Goal: Task Accomplishment & Management: Use online tool/utility

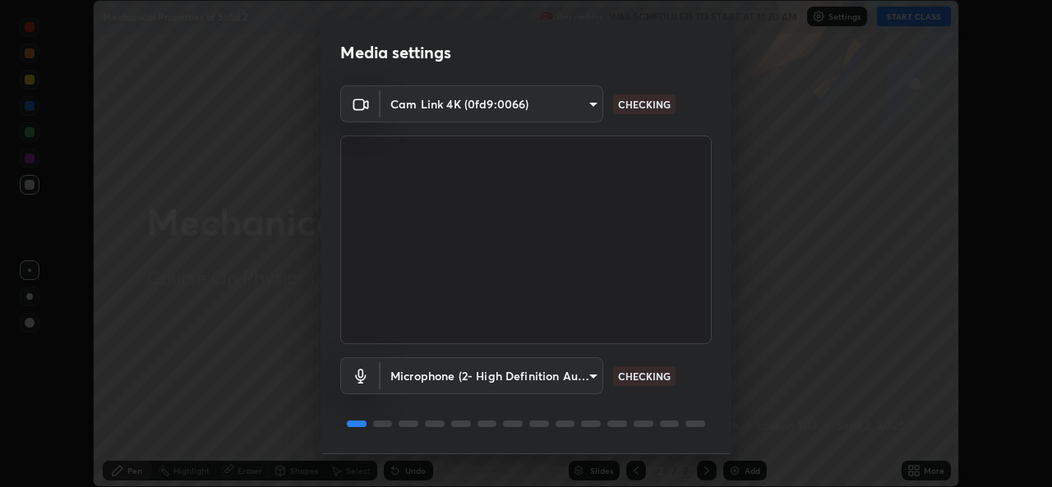
scroll to position [52, 0]
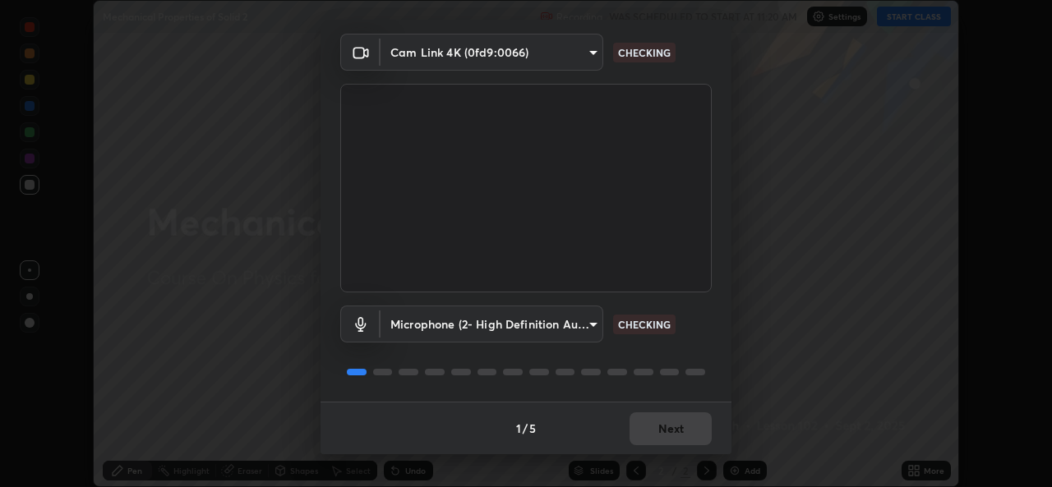
click at [638, 433] on div "1 / 5 Next" at bounding box center [526, 428] width 411 height 53
click at [642, 436] on div "1 / 5 Next" at bounding box center [526, 428] width 411 height 53
click at [644, 436] on div "1 / 5 Next" at bounding box center [526, 428] width 411 height 53
click at [651, 443] on button "Next" at bounding box center [671, 429] width 82 height 33
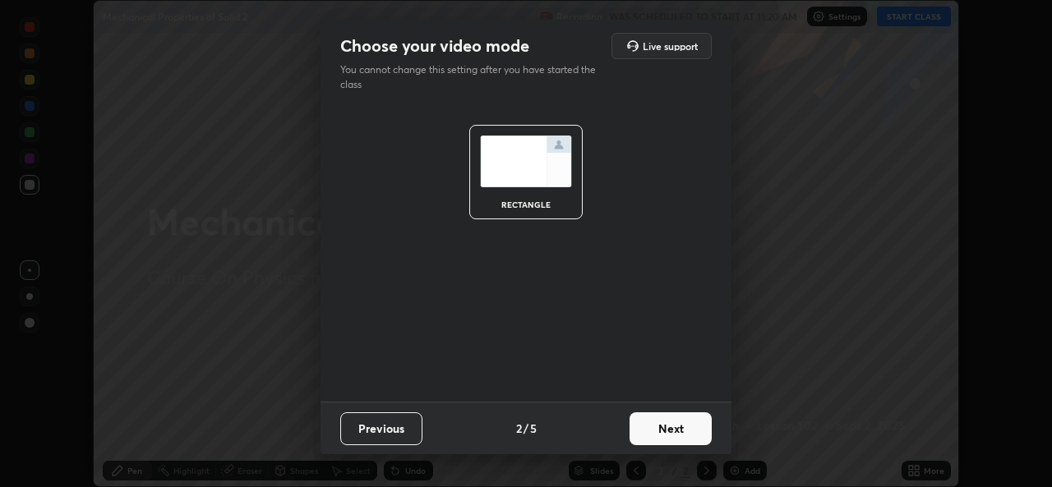
scroll to position [0, 0]
click at [649, 442] on button "Next" at bounding box center [671, 429] width 82 height 33
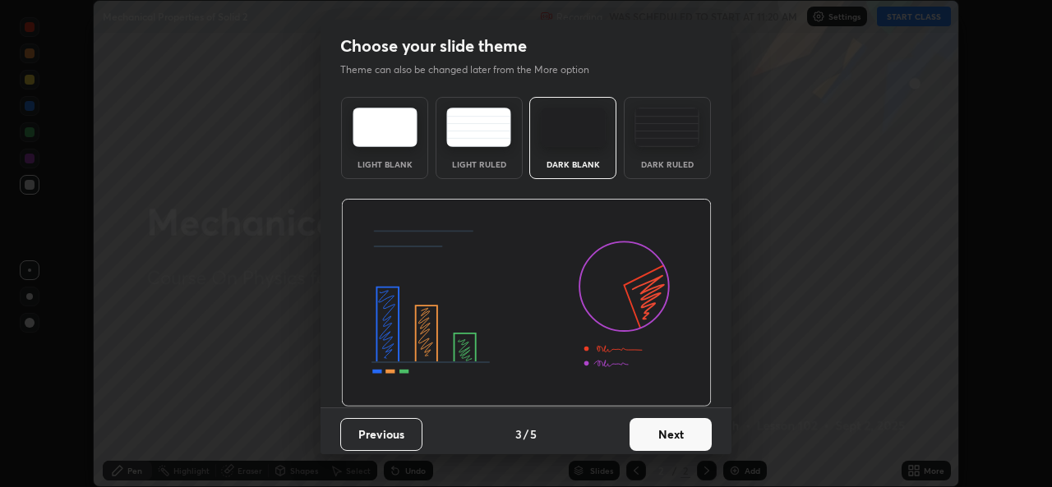
click at [649, 432] on button "Next" at bounding box center [671, 434] width 82 height 33
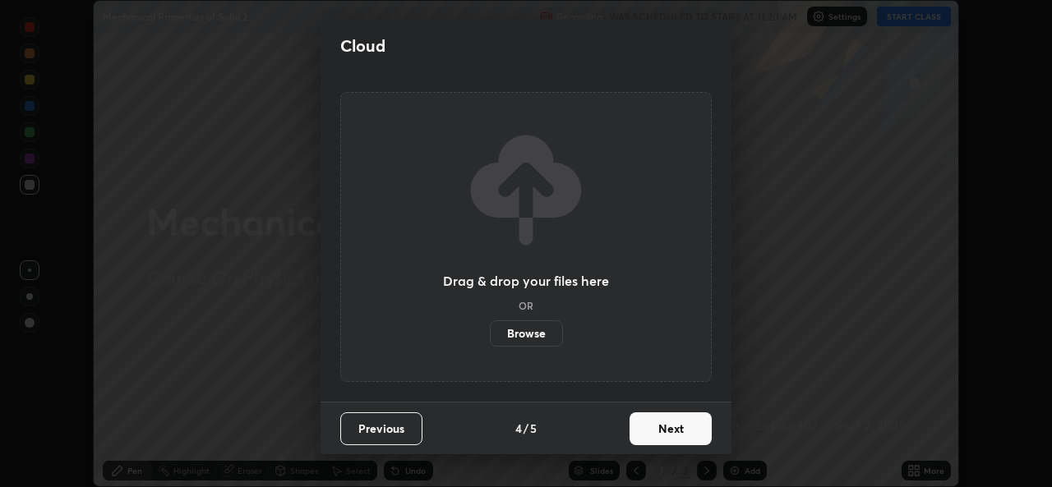
click at [641, 444] on button "Next" at bounding box center [671, 429] width 82 height 33
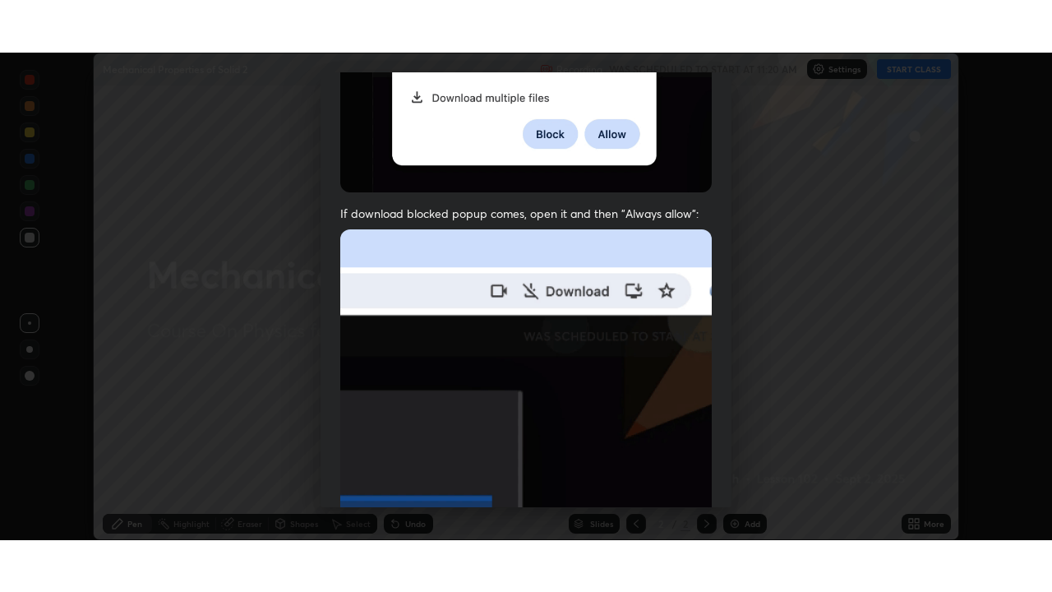
scroll to position [387, 0]
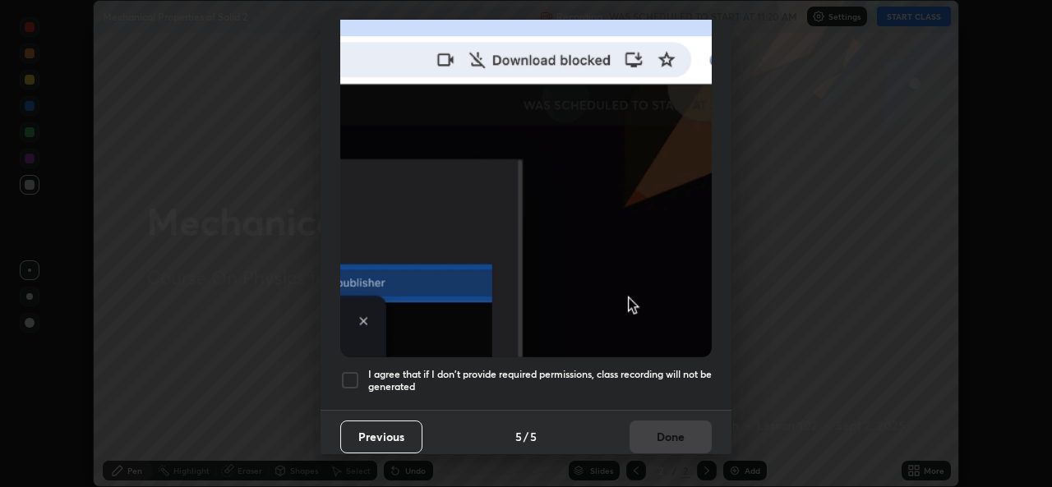
click at [600, 372] on h5 "I agree that if I don't provide required permissions, class recording will not …" at bounding box center [540, 380] width 344 height 25
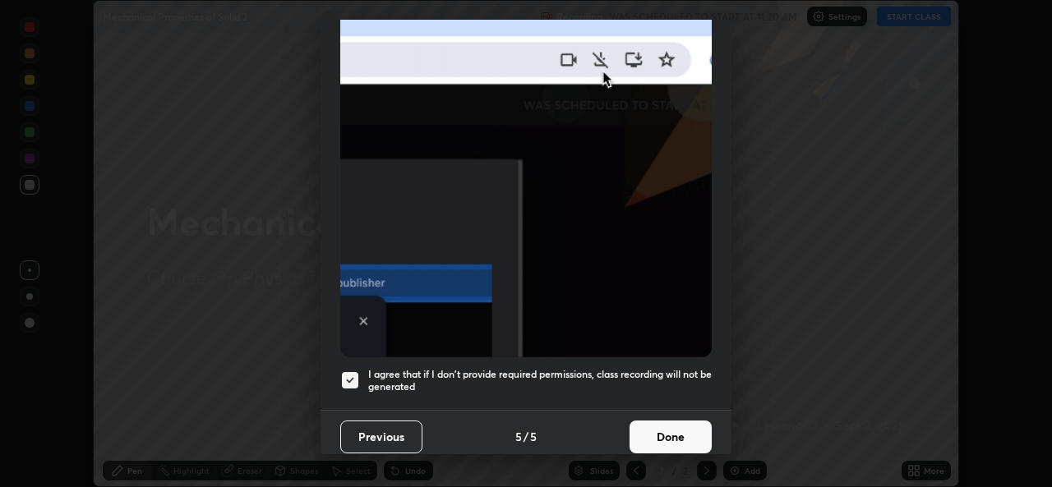
click at [657, 438] on button "Done" at bounding box center [671, 437] width 82 height 33
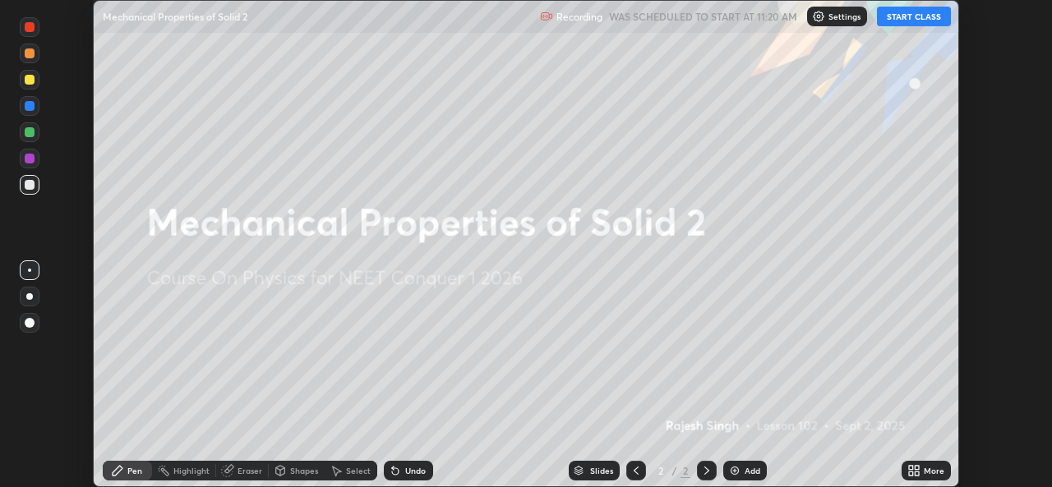
click at [924, 472] on div "More" at bounding box center [934, 471] width 21 height 8
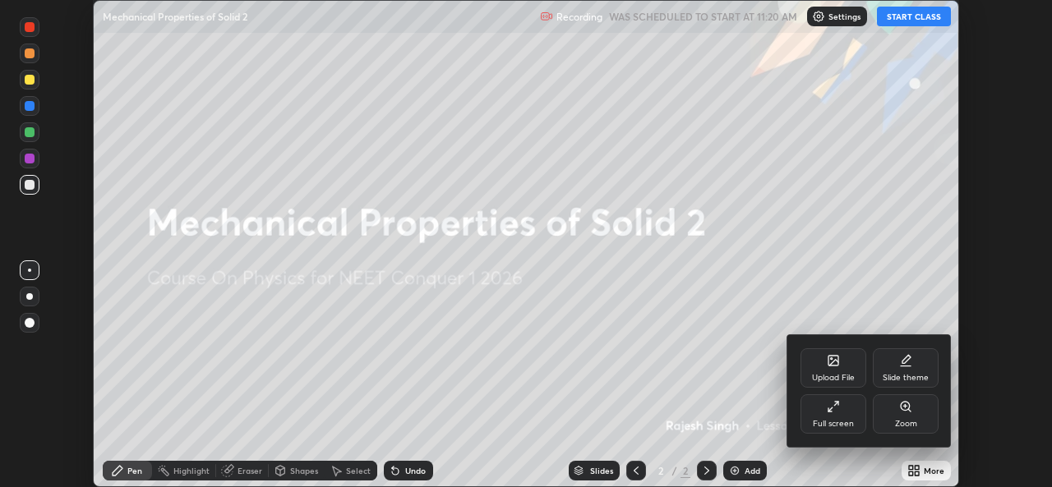
click at [849, 416] on div "Full screen" at bounding box center [834, 414] width 66 height 39
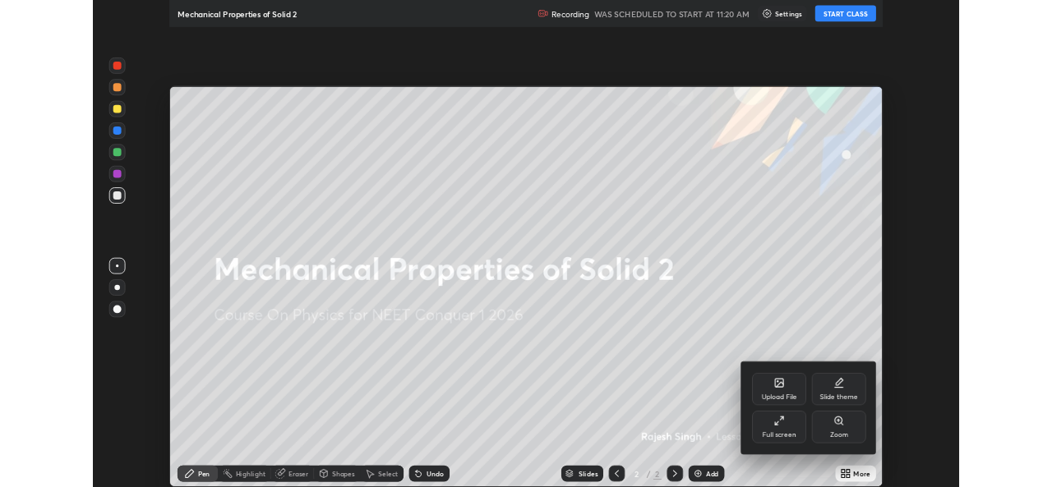
scroll to position [592, 1052]
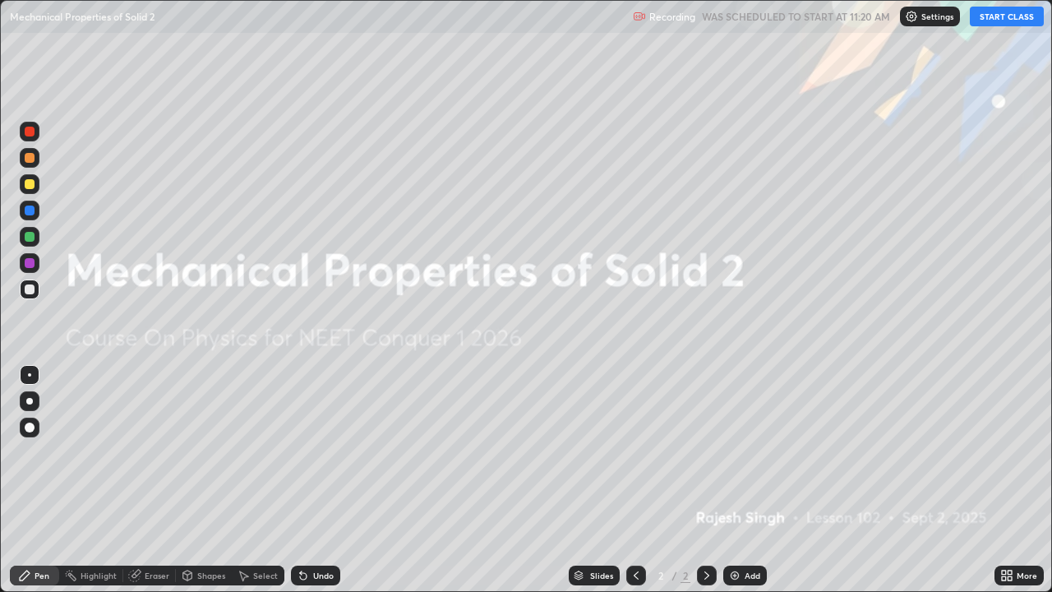
click at [1004, 7] on button "START CLASS" at bounding box center [1007, 17] width 74 height 20
click at [1002, 487] on div "More" at bounding box center [1019, 575] width 49 height 20
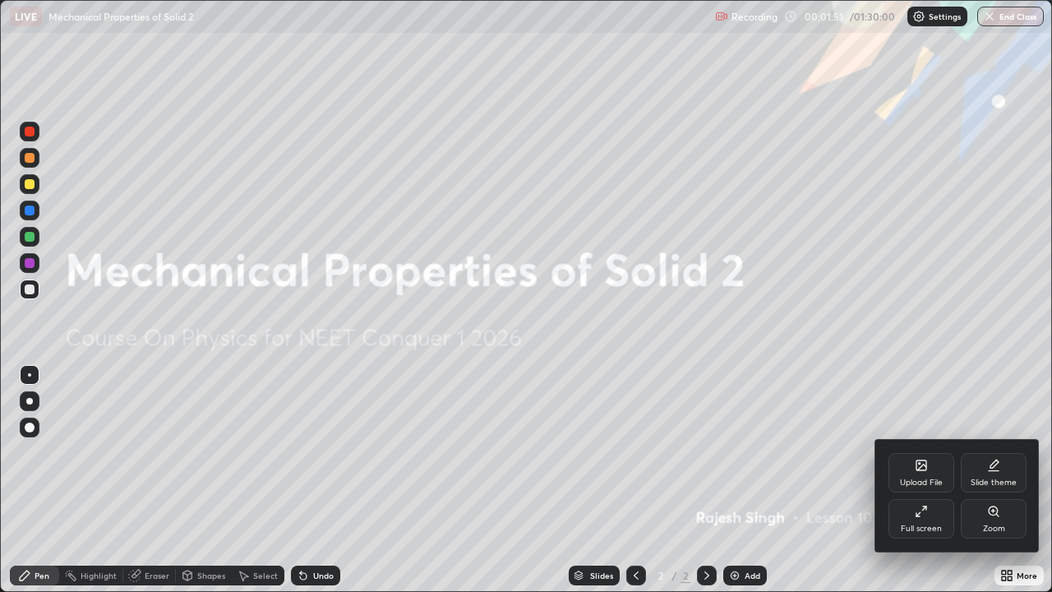
click at [925, 475] on div "Upload File" at bounding box center [921, 472] width 66 height 39
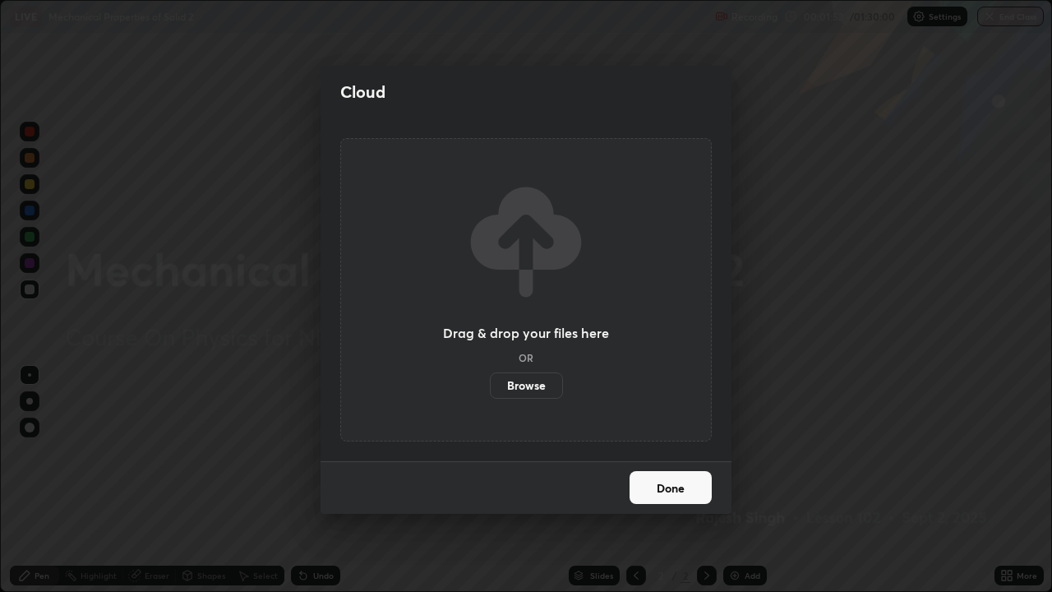
click at [541, 385] on label "Browse" at bounding box center [526, 385] width 73 height 26
click at [490, 385] on input "Browse" at bounding box center [490, 385] width 0 height 26
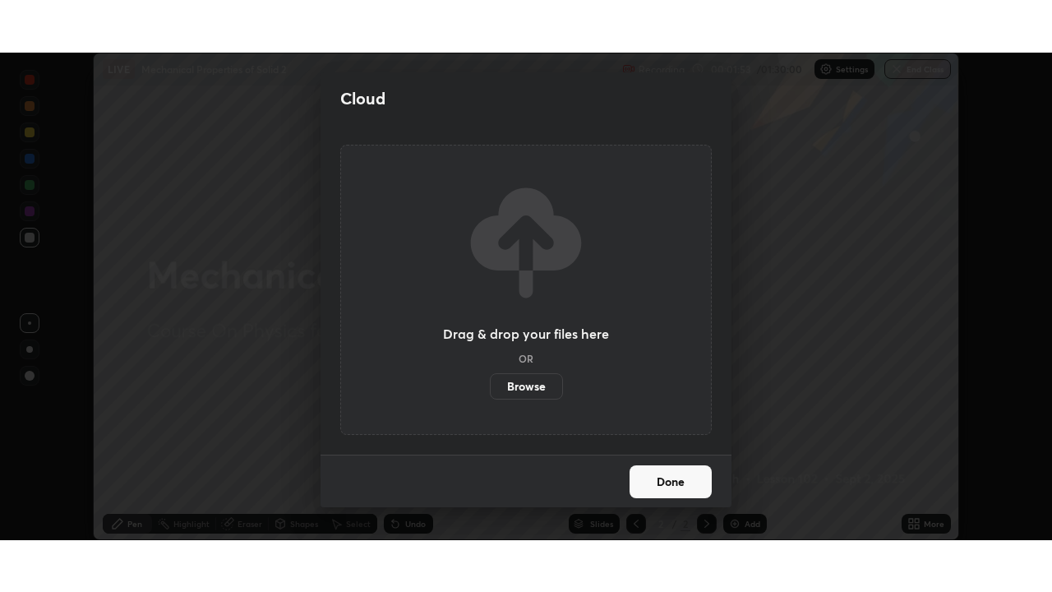
scroll to position [81703, 81138]
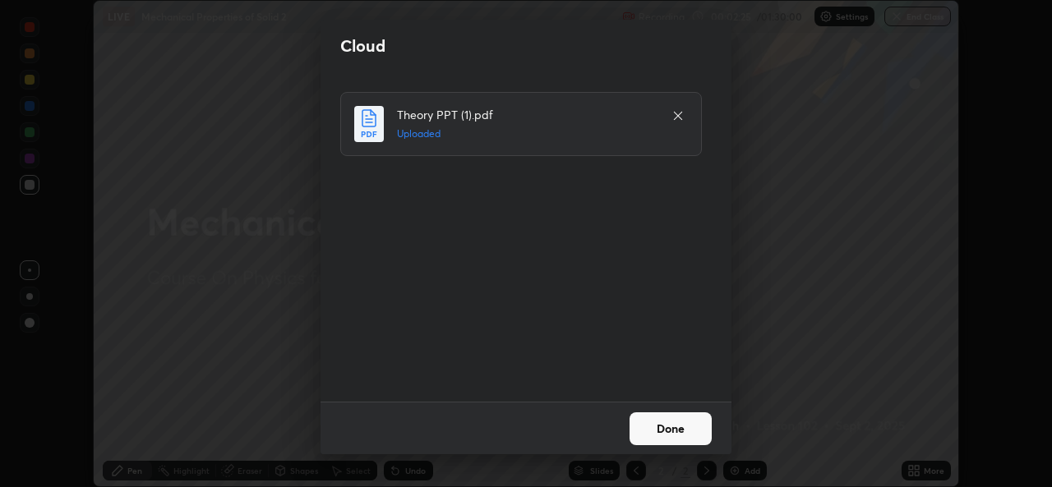
click at [667, 432] on button "Done" at bounding box center [671, 429] width 82 height 33
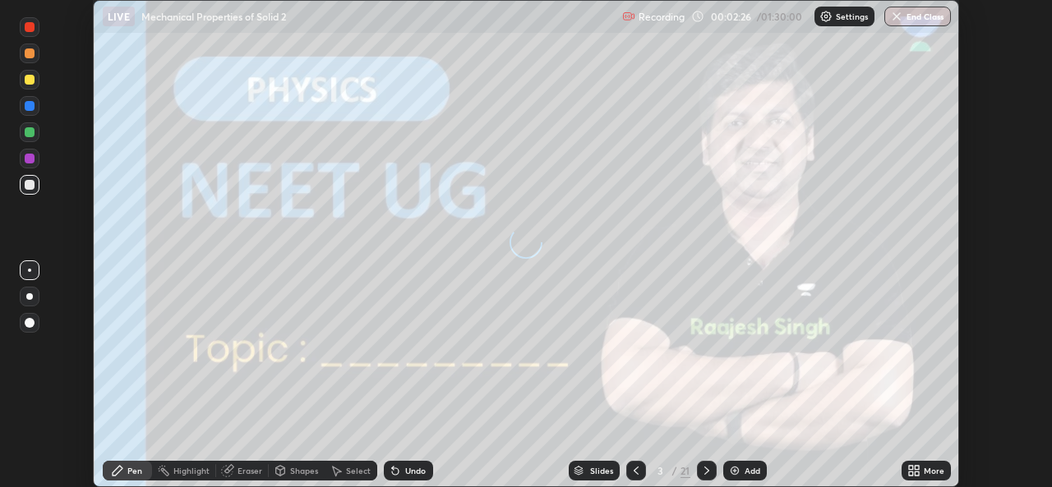
click at [907, 466] on icon at bounding box center [913, 470] width 13 height 13
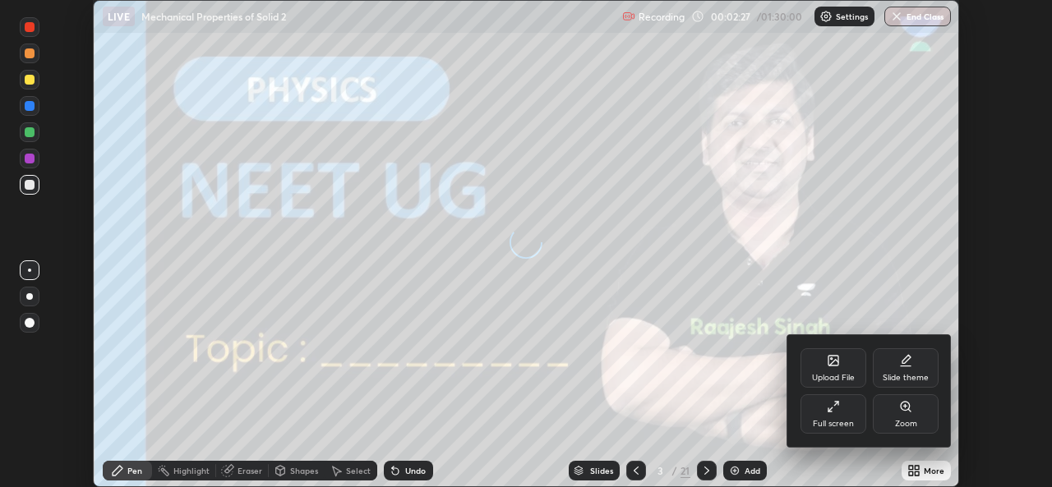
click at [851, 422] on div "Full screen" at bounding box center [833, 424] width 41 height 8
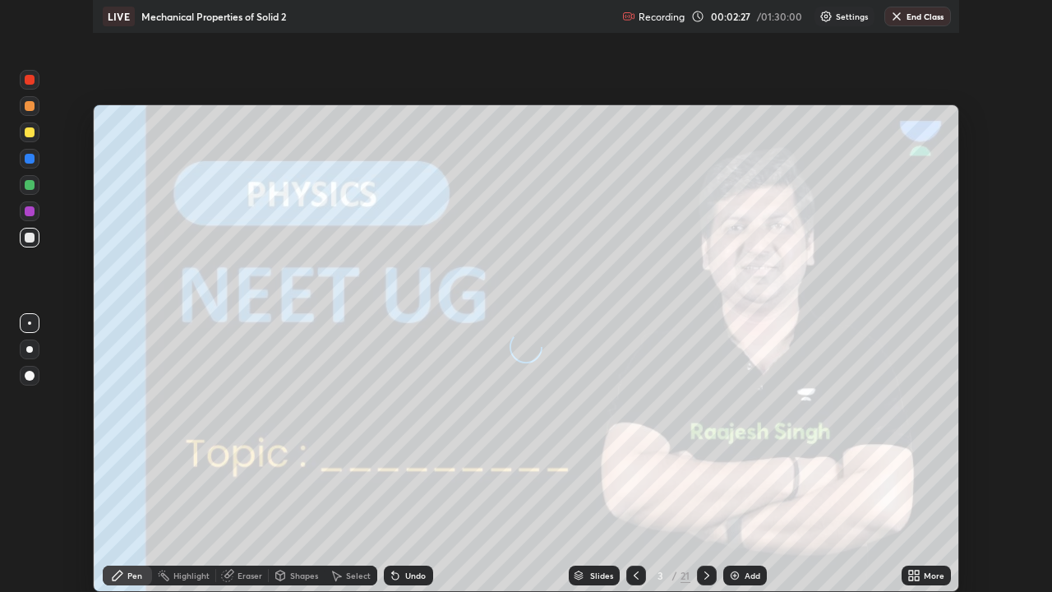
scroll to position [592, 1052]
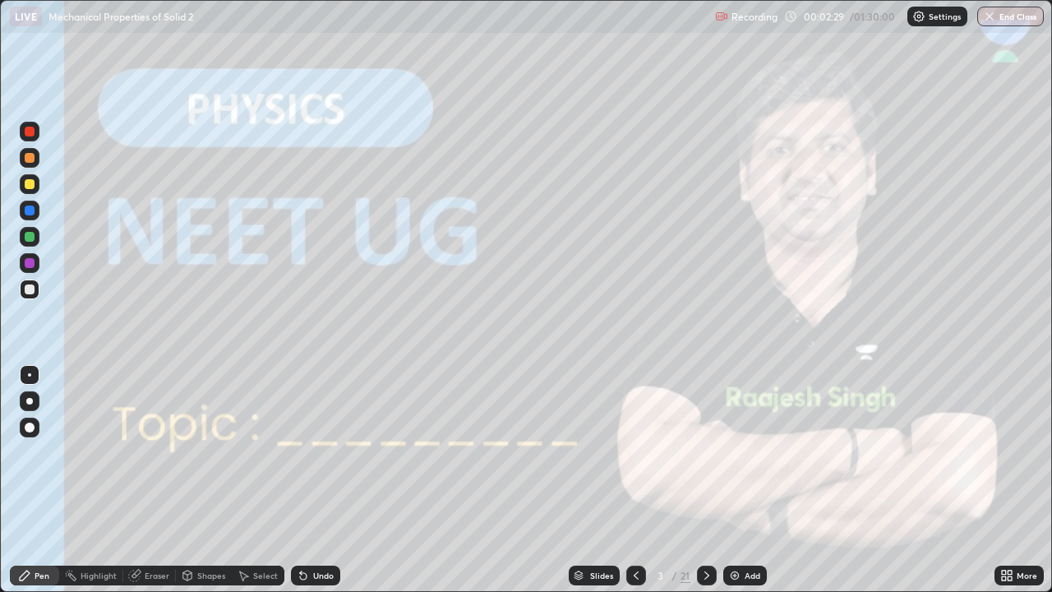
click at [697, 487] on div at bounding box center [707, 575] width 20 height 20
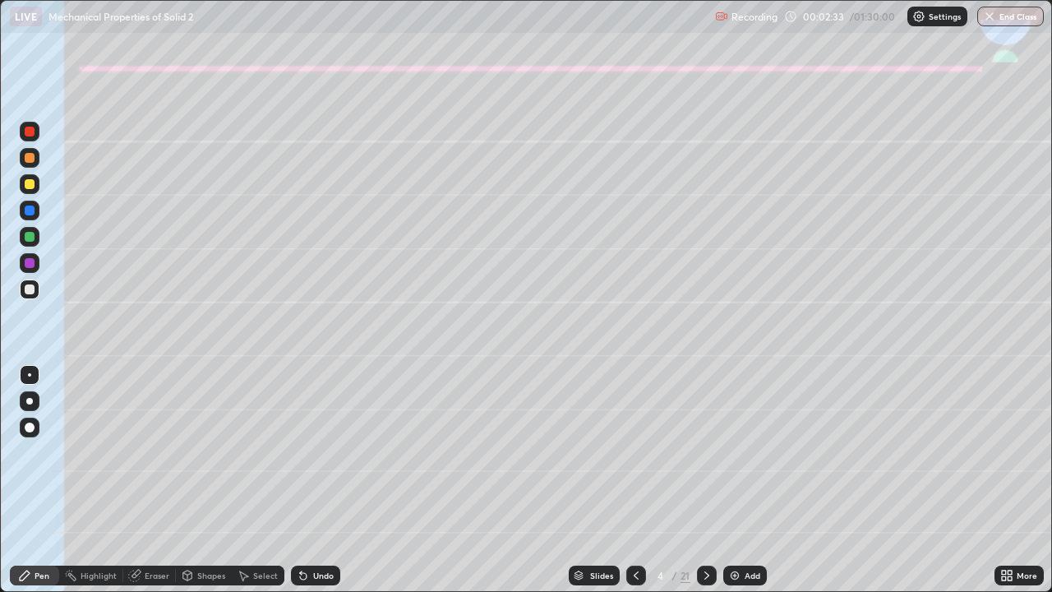
click at [640, 487] on icon at bounding box center [636, 575] width 13 height 13
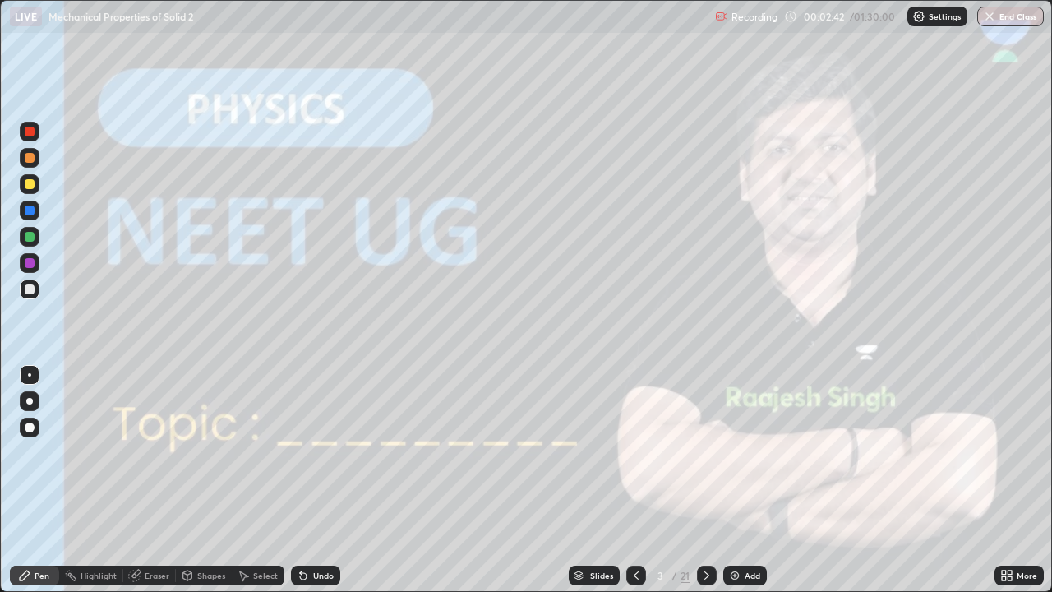
click at [705, 487] on icon at bounding box center [706, 575] width 13 height 13
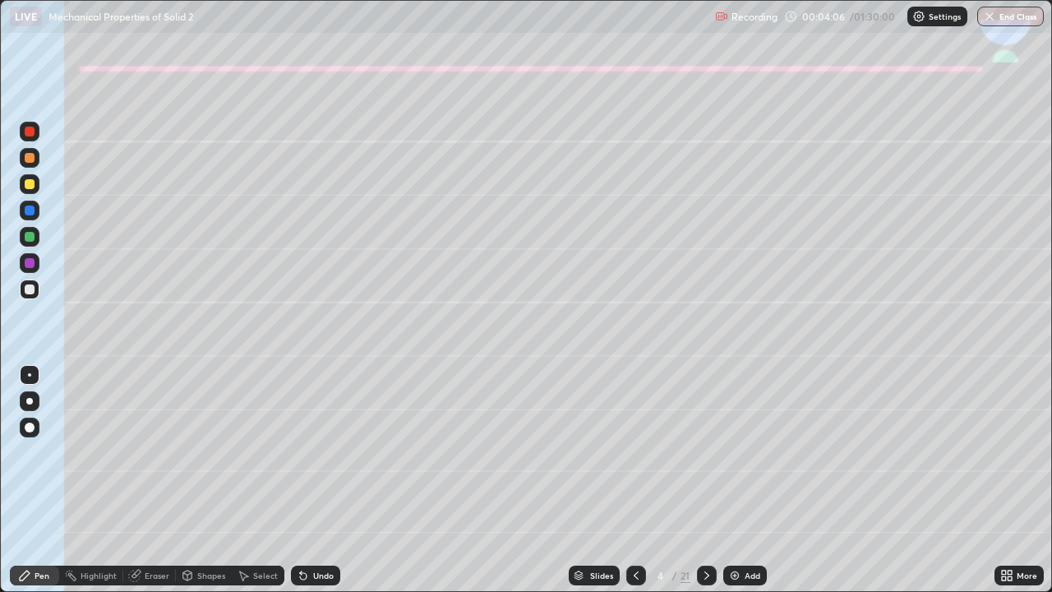
click at [28, 159] on div at bounding box center [30, 158] width 10 height 10
click at [26, 185] on div at bounding box center [30, 184] width 10 height 10
click at [30, 238] on div at bounding box center [30, 237] width 10 height 10
click at [29, 401] on div at bounding box center [29, 401] width 7 height 7
click at [29, 288] on div at bounding box center [30, 289] width 10 height 10
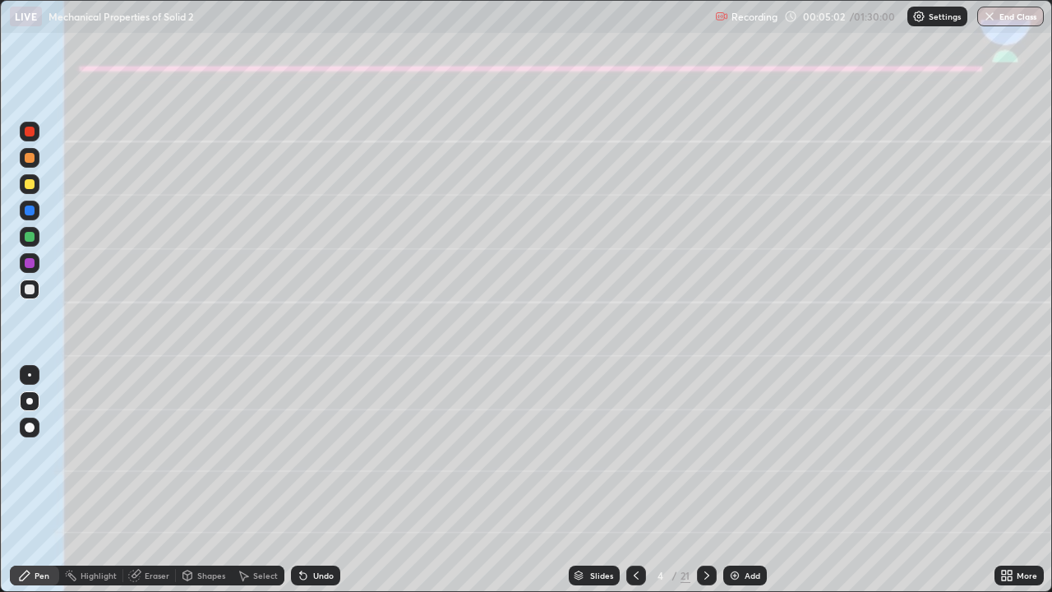
click at [313, 487] on div "Undo" at bounding box center [323, 575] width 21 height 8
click at [316, 487] on div "Undo" at bounding box center [323, 575] width 21 height 8
click at [28, 185] on div at bounding box center [30, 184] width 10 height 10
click at [26, 185] on div at bounding box center [30, 184] width 10 height 10
click at [28, 288] on div at bounding box center [30, 289] width 10 height 10
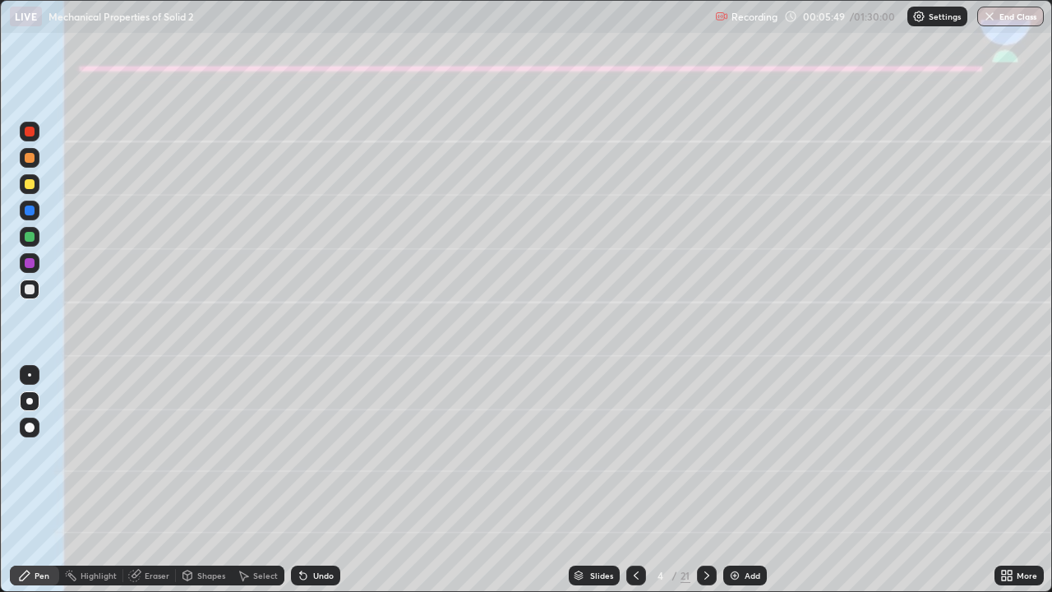
click at [318, 487] on div "Undo" at bounding box center [323, 575] width 21 height 8
click at [307, 487] on div "Undo" at bounding box center [315, 575] width 49 height 20
click at [28, 240] on div at bounding box center [30, 237] width 10 height 10
click at [314, 487] on div "Undo" at bounding box center [323, 575] width 21 height 8
click at [705, 487] on icon at bounding box center [706, 575] width 13 height 13
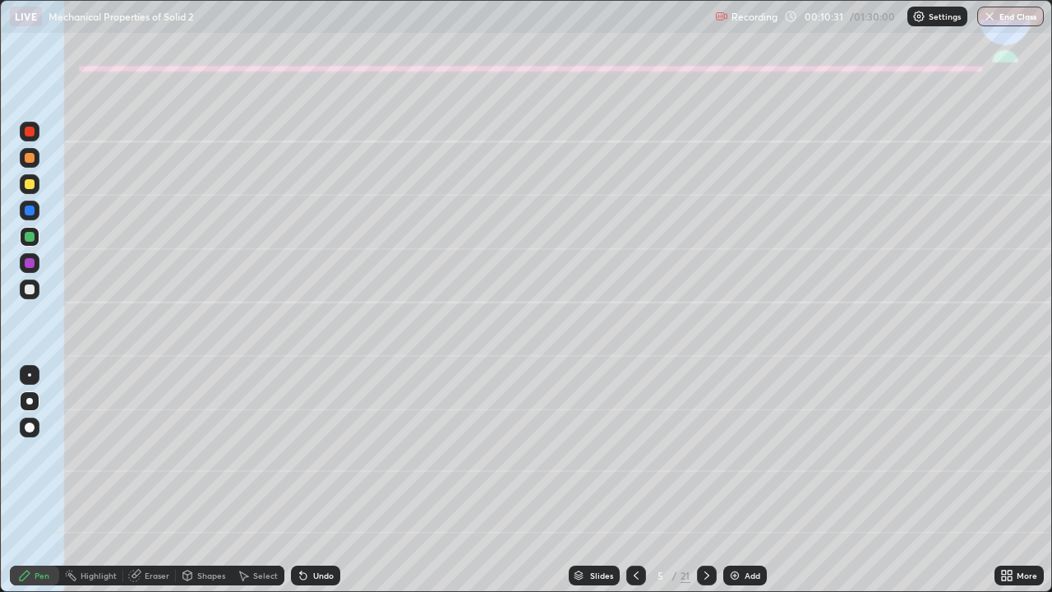
click at [28, 186] on div at bounding box center [30, 184] width 10 height 10
click at [27, 291] on div at bounding box center [30, 289] width 10 height 10
click at [316, 487] on div "Undo" at bounding box center [323, 575] width 21 height 8
click at [208, 487] on div "Shapes" at bounding box center [211, 575] width 28 height 8
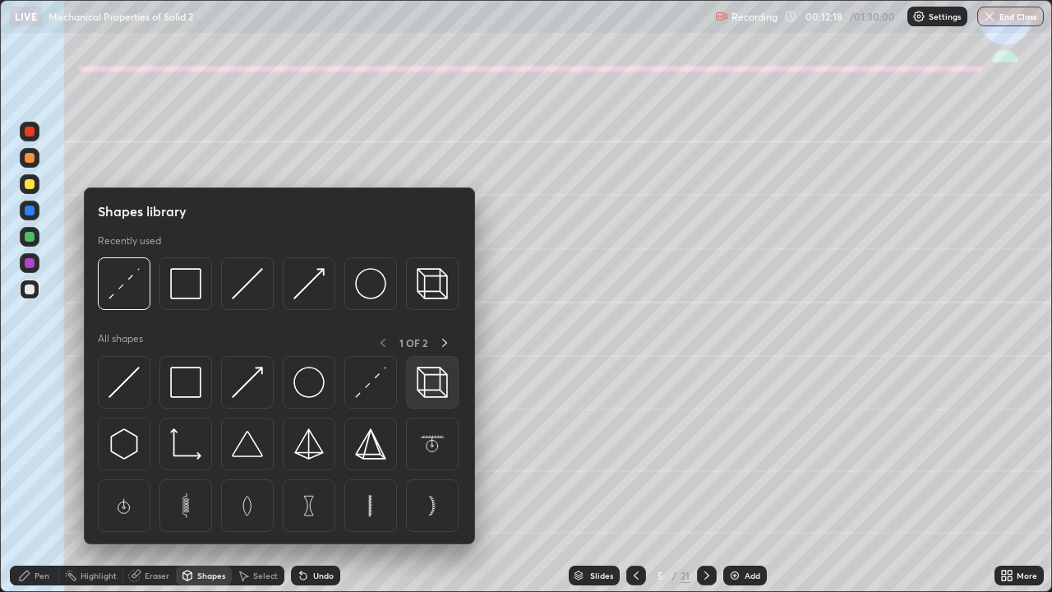
click at [422, 382] on img at bounding box center [432, 382] width 31 height 31
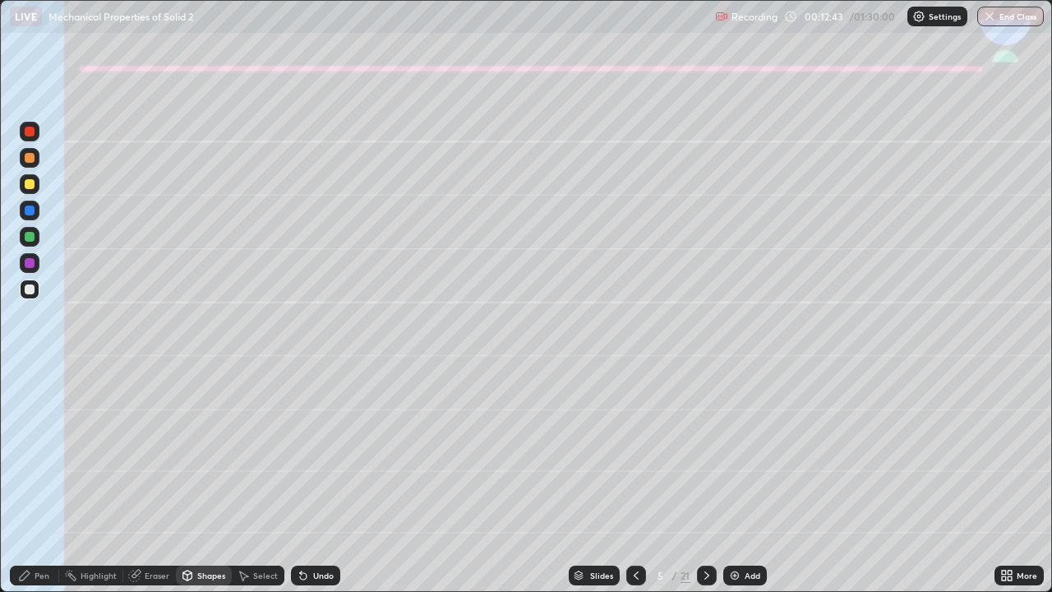
click at [203, 487] on div "Shapes" at bounding box center [211, 575] width 28 height 8
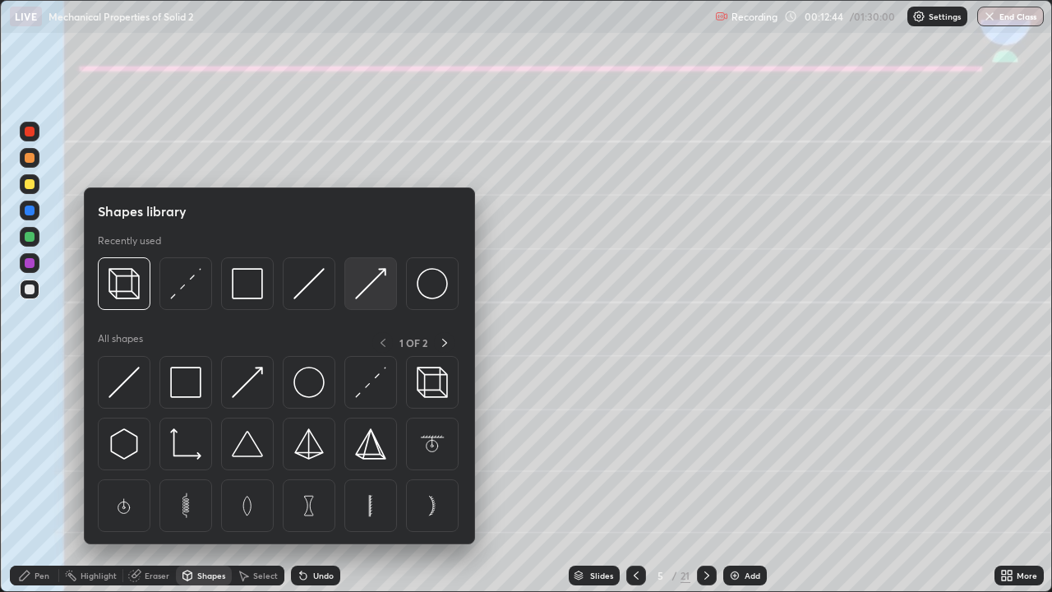
click at [371, 282] on img at bounding box center [370, 283] width 31 height 31
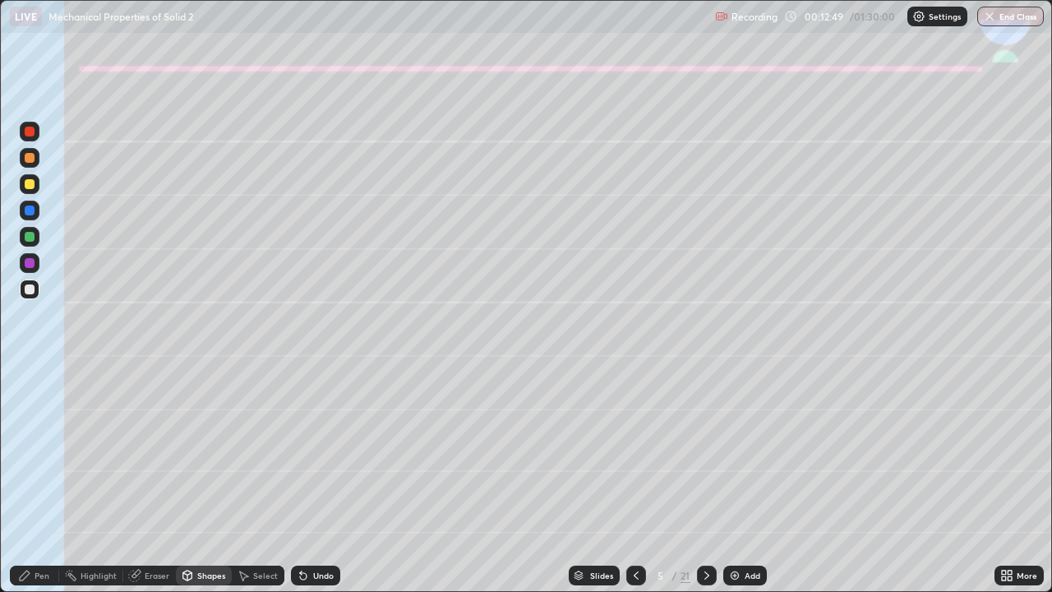
click at [30, 237] on div at bounding box center [30, 237] width 10 height 10
click at [33, 487] on div "Pen" at bounding box center [34, 575] width 49 height 20
click at [313, 487] on div "Undo" at bounding box center [323, 575] width 21 height 8
click at [314, 487] on div "Undo" at bounding box center [315, 575] width 49 height 20
click at [205, 487] on div "Shapes" at bounding box center [211, 575] width 28 height 8
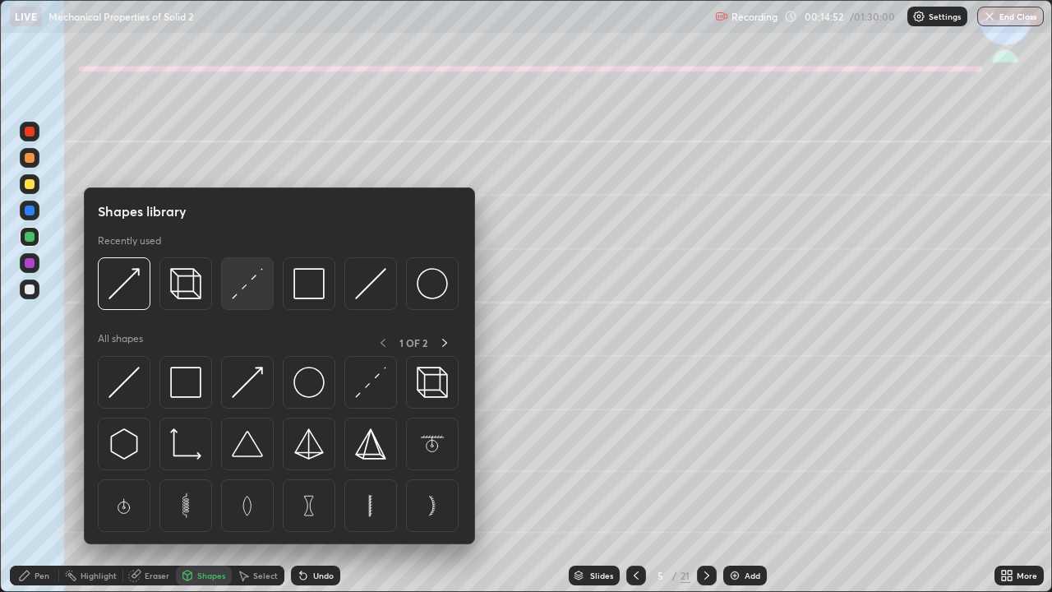
click at [250, 302] on div at bounding box center [247, 283] width 53 height 53
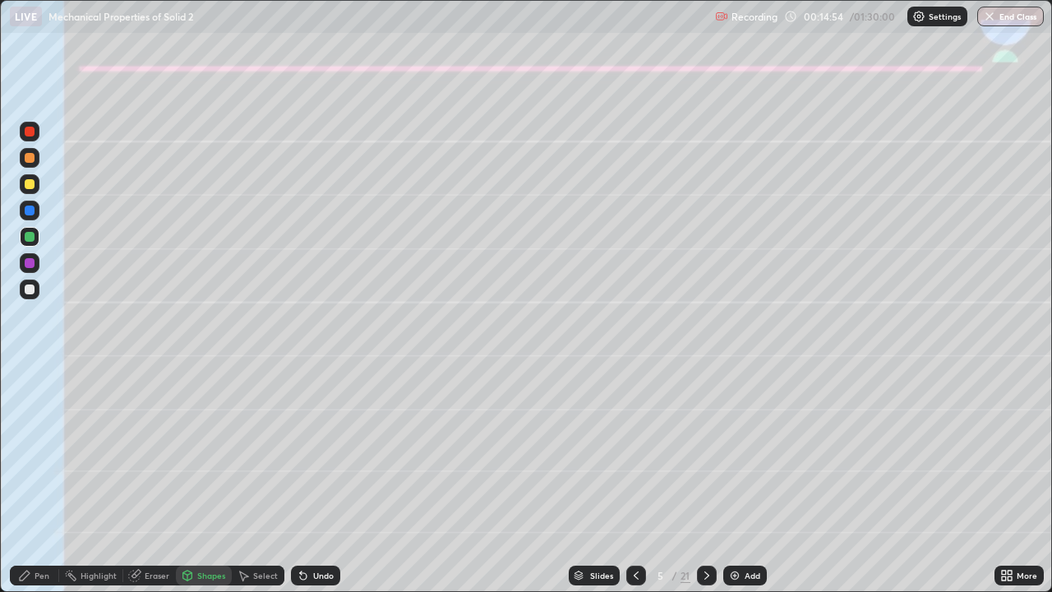
click at [21, 289] on div at bounding box center [30, 289] width 20 height 20
click at [48, 487] on div "Pen" at bounding box center [42, 575] width 15 height 8
click at [28, 292] on div at bounding box center [30, 289] width 10 height 10
click at [35, 160] on div at bounding box center [30, 158] width 20 height 20
click at [326, 487] on div "Undo" at bounding box center [315, 575] width 49 height 20
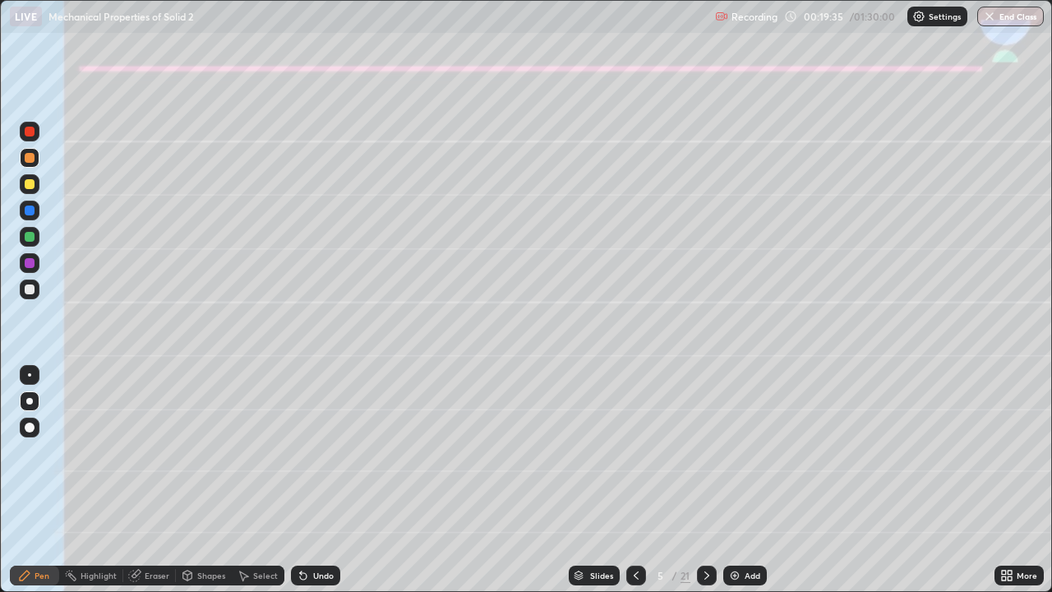
click at [35, 214] on div at bounding box center [30, 211] width 20 height 20
click at [30, 237] on div at bounding box center [30, 237] width 10 height 10
click at [212, 487] on div "Shapes" at bounding box center [211, 575] width 28 height 8
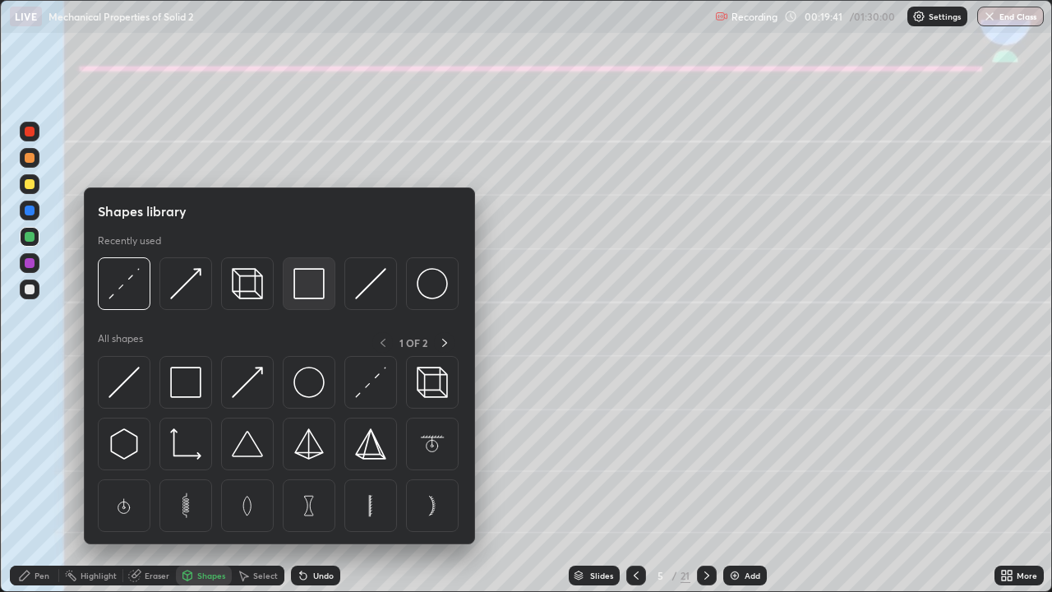
click at [306, 288] on img at bounding box center [308, 283] width 31 height 31
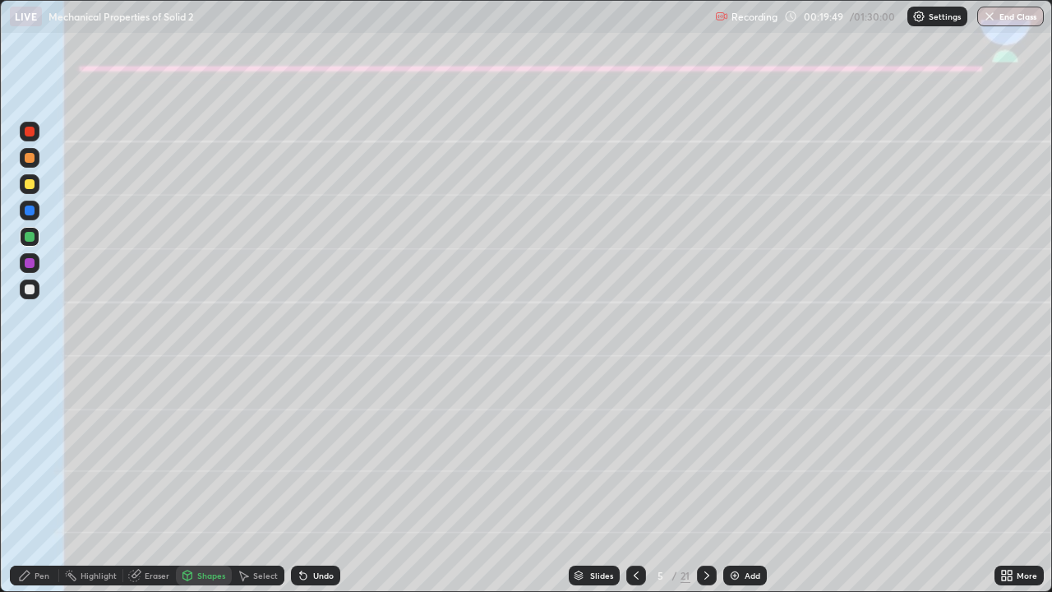
click at [50, 487] on div "Pen" at bounding box center [34, 575] width 49 height 20
click at [25, 290] on div at bounding box center [30, 289] width 10 height 10
click at [318, 487] on div "Undo" at bounding box center [315, 575] width 49 height 20
click at [706, 487] on icon at bounding box center [706, 575] width 13 height 13
click at [25, 188] on div at bounding box center [30, 184] width 20 height 20
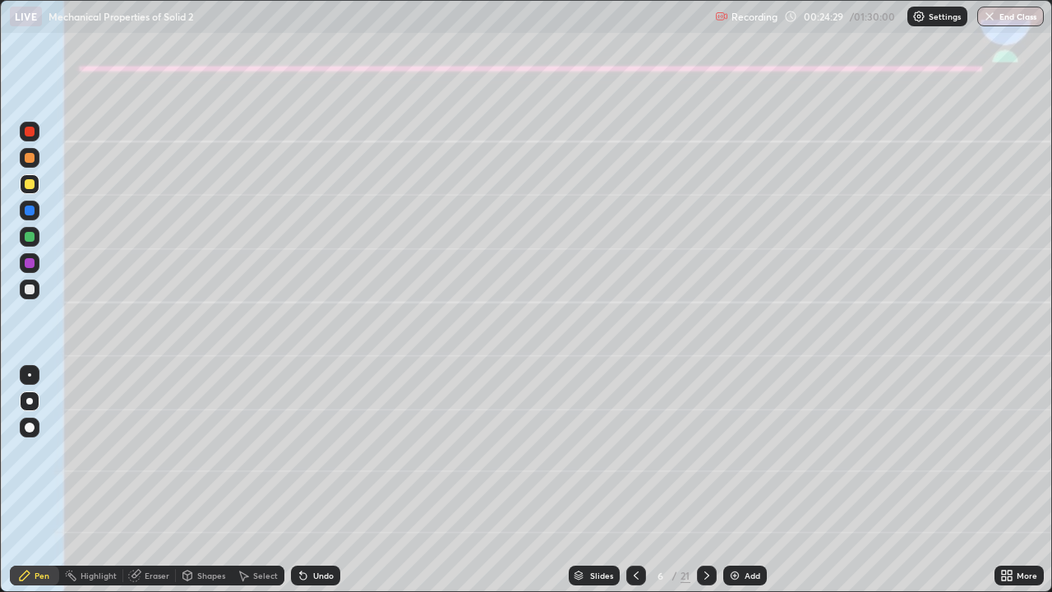
click at [21, 187] on div at bounding box center [30, 184] width 20 height 20
click at [29, 159] on div at bounding box center [30, 158] width 10 height 10
click at [205, 487] on div "Shapes" at bounding box center [204, 575] width 56 height 33
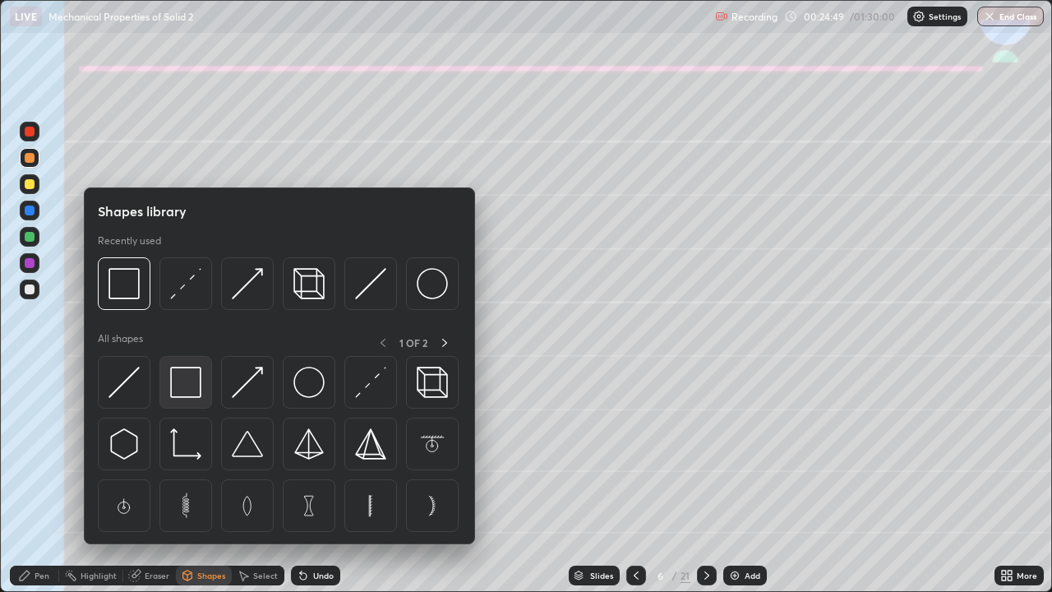
click at [196, 384] on img at bounding box center [185, 382] width 31 height 31
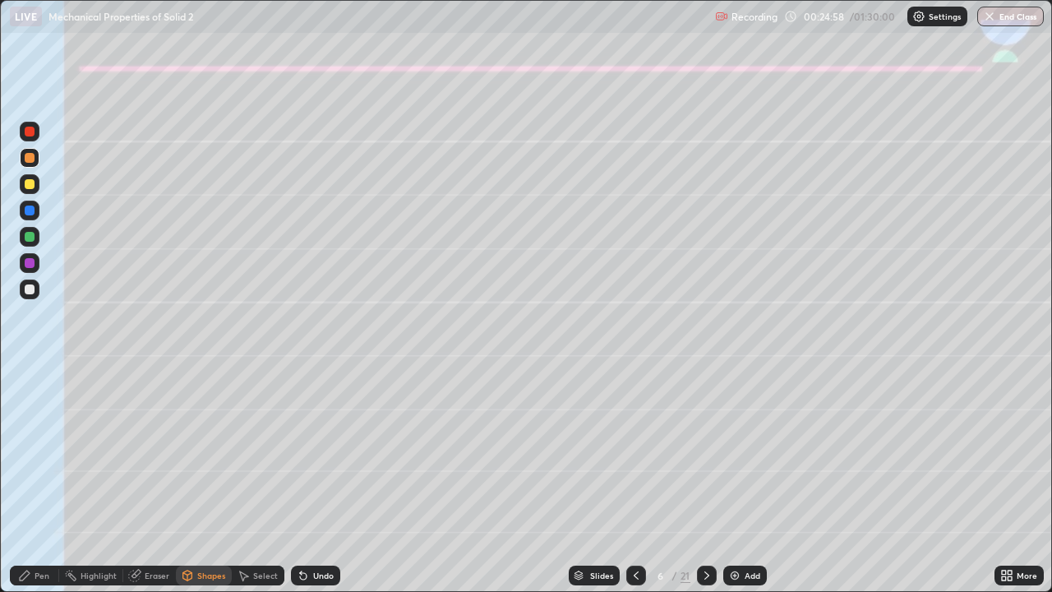
click at [34, 487] on div "Pen" at bounding box center [34, 575] width 49 height 20
click at [306, 487] on icon at bounding box center [303, 575] width 13 height 13
click at [308, 487] on div "Undo" at bounding box center [315, 575] width 49 height 20
click at [31, 293] on div at bounding box center [30, 289] width 10 height 10
click at [319, 487] on div "Undo" at bounding box center [323, 575] width 21 height 8
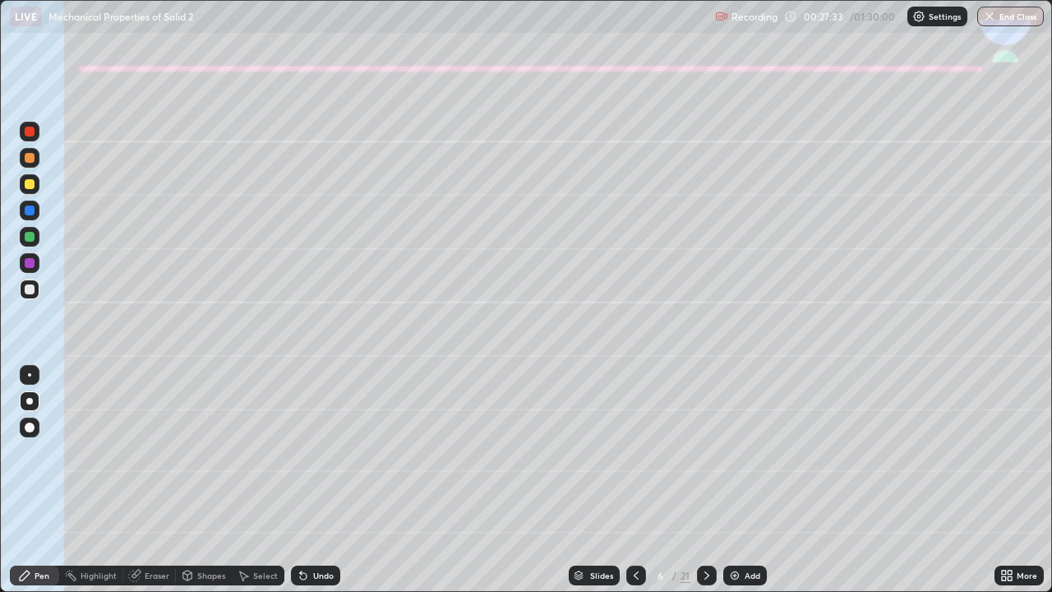
click at [321, 487] on div "Undo" at bounding box center [323, 575] width 21 height 8
click at [705, 487] on icon at bounding box center [706, 575] width 13 height 13
click at [27, 182] on div at bounding box center [30, 184] width 10 height 10
click at [28, 289] on div at bounding box center [30, 289] width 10 height 10
click at [707, 487] on icon at bounding box center [706, 575] width 13 height 13
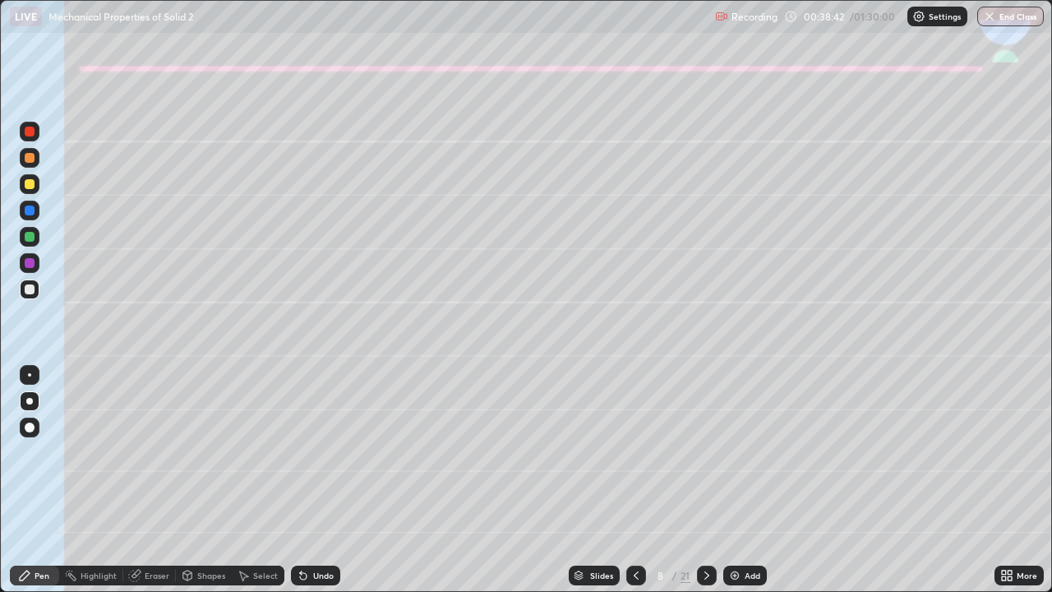
click at [21, 189] on div at bounding box center [30, 184] width 20 height 20
click at [211, 487] on div "Shapes" at bounding box center [211, 575] width 28 height 8
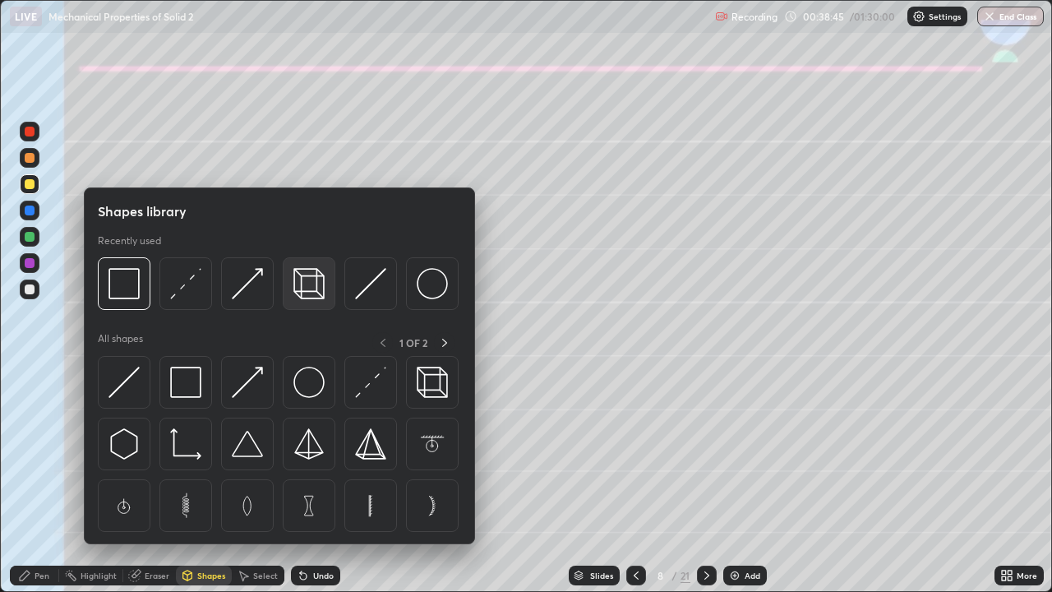
click at [310, 284] on img at bounding box center [308, 283] width 31 height 31
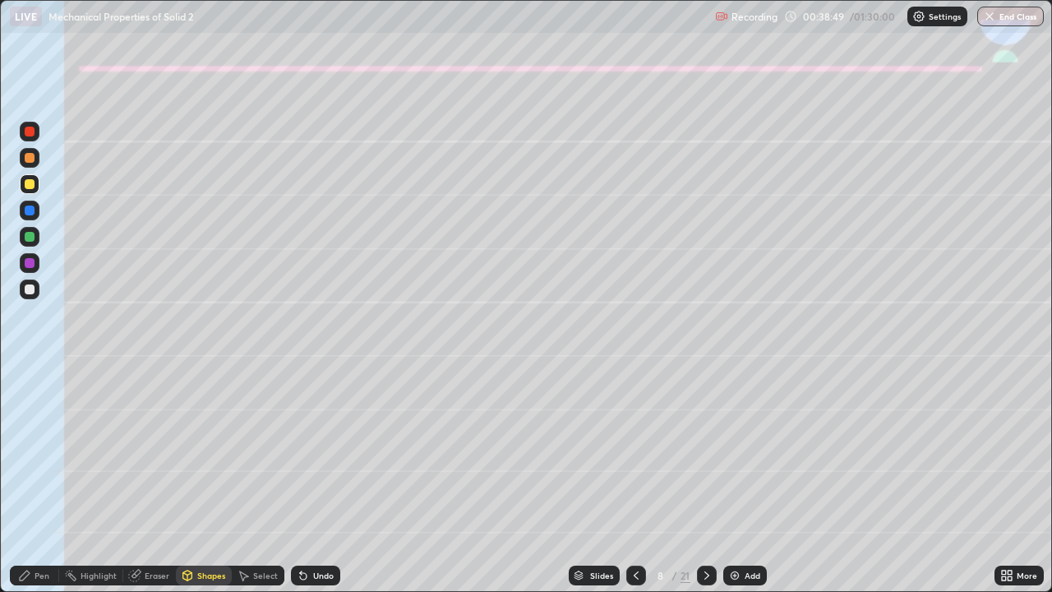
click at [38, 487] on div "Pen" at bounding box center [42, 575] width 15 height 8
click at [30, 295] on div at bounding box center [30, 289] width 20 height 20
click at [324, 487] on div "Undo" at bounding box center [323, 575] width 21 height 8
click at [316, 487] on div "Undo" at bounding box center [323, 575] width 21 height 8
click at [314, 487] on div "Undo" at bounding box center [323, 575] width 21 height 8
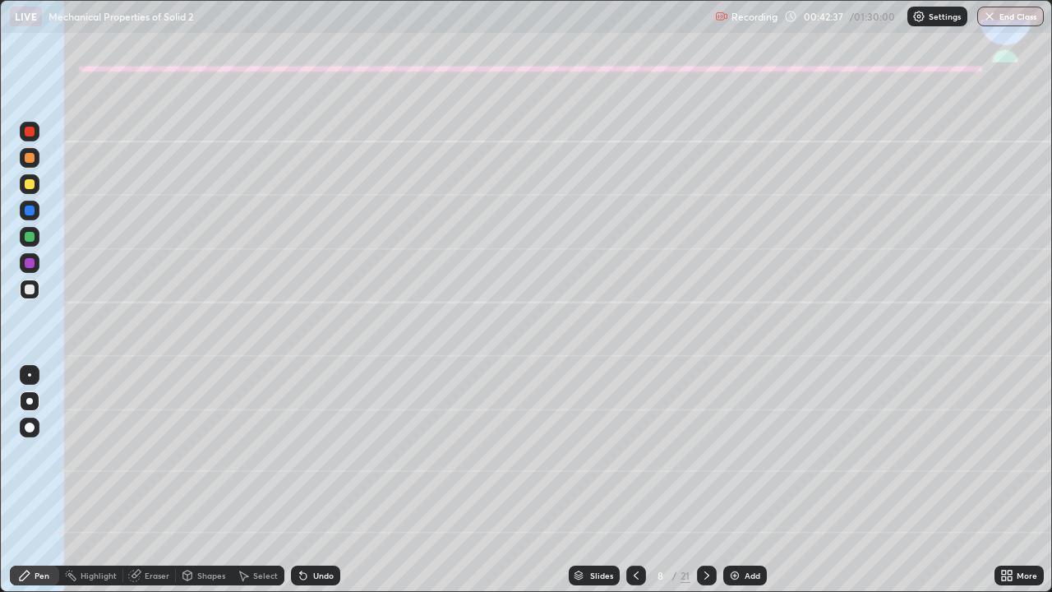
click at [22, 188] on div at bounding box center [30, 184] width 20 height 20
click at [150, 487] on div "Eraser" at bounding box center [157, 575] width 25 height 8
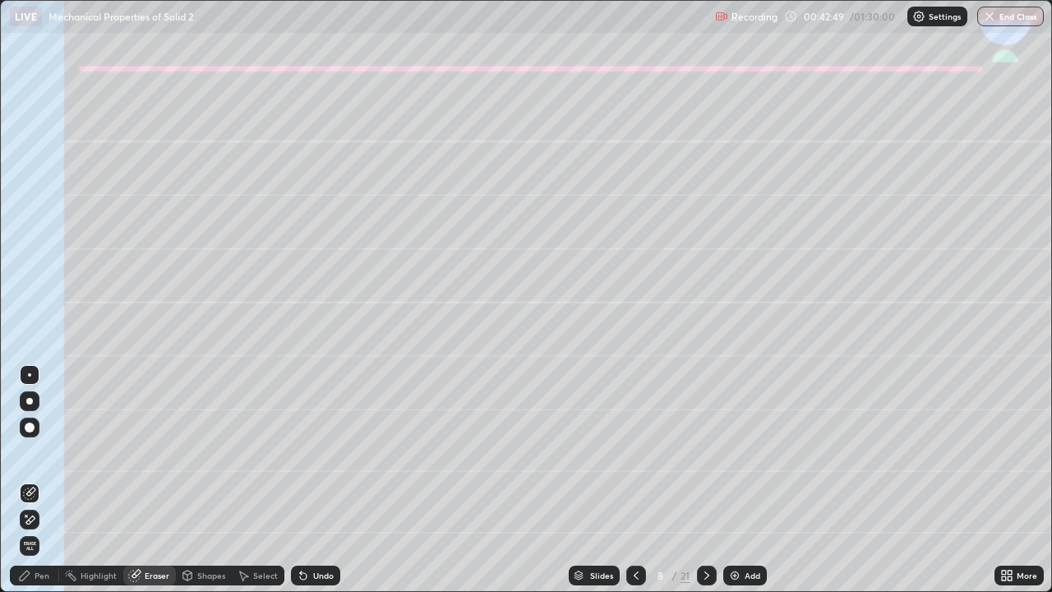
click at [39, 487] on div "Pen" at bounding box center [42, 575] width 15 height 8
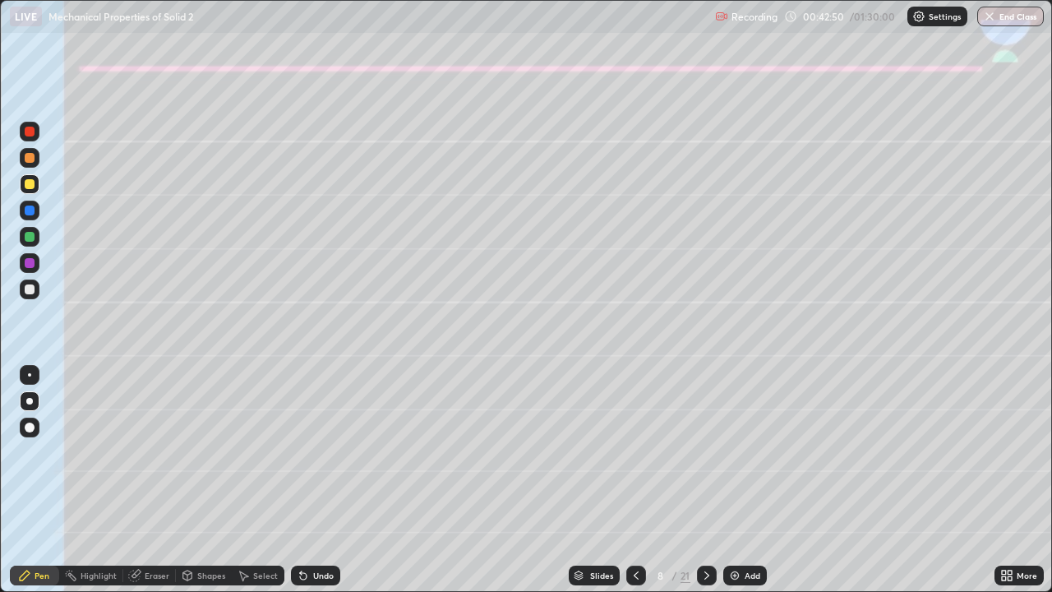
click at [30, 288] on div at bounding box center [30, 289] width 10 height 10
click at [310, 487] on div "Undo" at bounding box center [315, 575] width 49 height 20
click at [698, 487] on div at bounding box center [707, 575] width 20 height 20
click at [30, 185] on div at bounding box center [30, 184] width 10 height 10
click at [205, 487] on div "Shapes" at bounding box center [211, 575] width 28 height 8
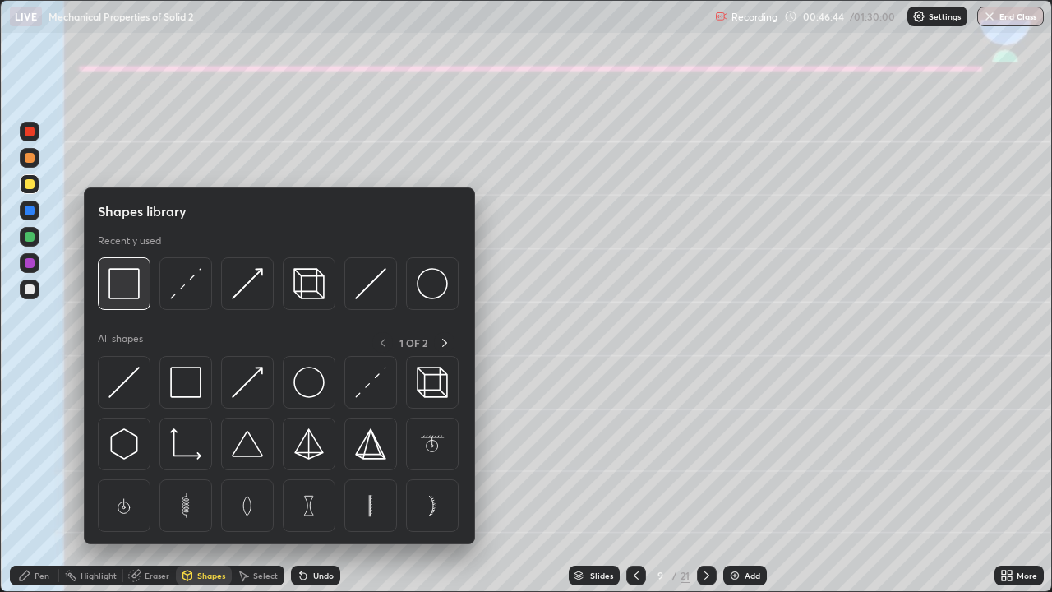
click at [132, 277] on img at bounding box center [123, 283] width 31 height 31
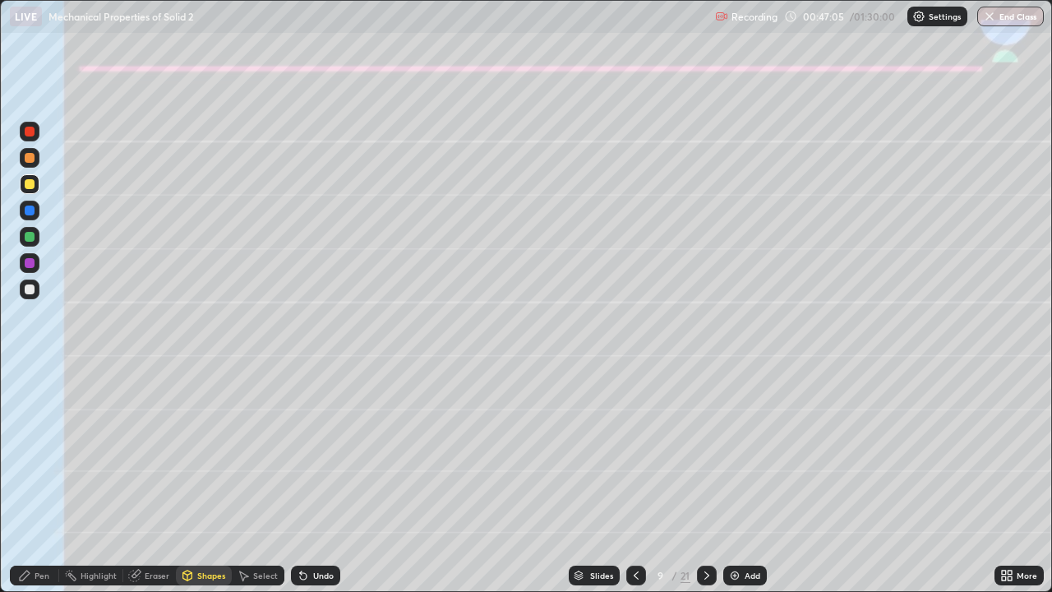
click at [23, 487] on icon at bounding box center [25, 575] width 10 height 10
click at [25, 238] on div at bounding box center [30, 237] width 10 height 10
click at [316, 487] on div "Undo" at bounding box center [323, 575] width 21 height 8
click at [31, 132] on div at bounding box center [30, 132] width 10 height 10
click at [29, 161] on div at bounding box center [30, 158] width 10 height 10
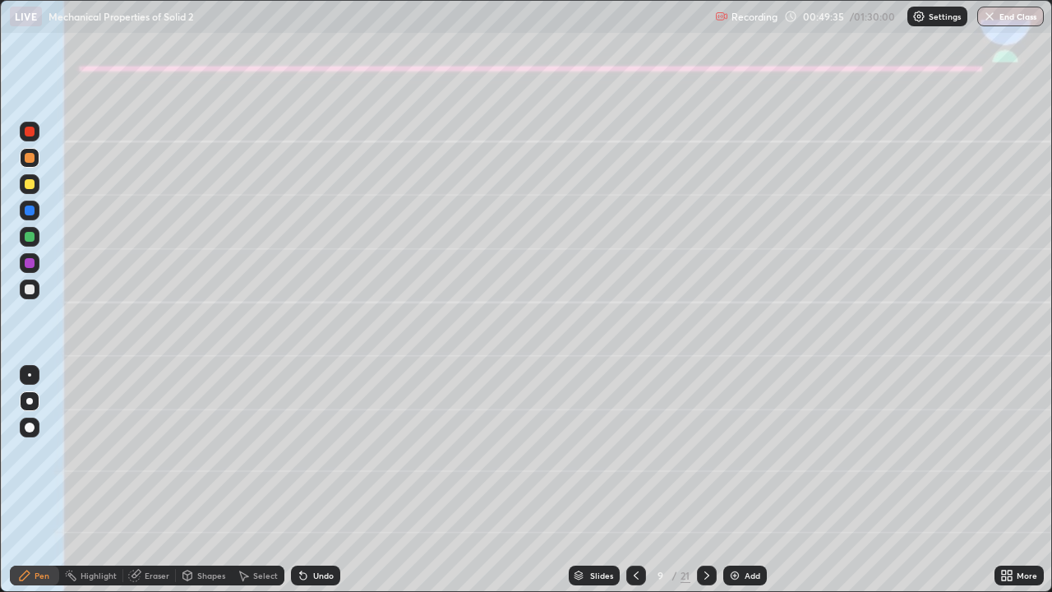
click at [25, 187] on div at bounding box center [30, 184] width 10 height 10
click at [28, 289] on div at bounding box center [30, 289] width 10 height 10
click at [158, 487] on div "Eraser" at bounding box center [157, 575] width 25 height 8
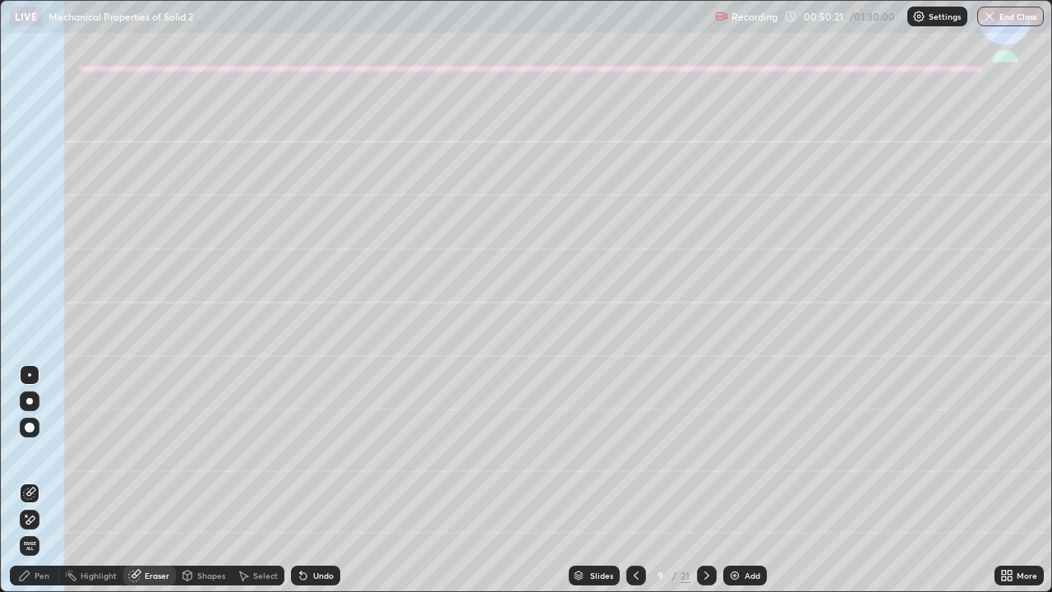
click at [31, 487] on div "Pen" at bounding box center [34, 575] width 49 height 20
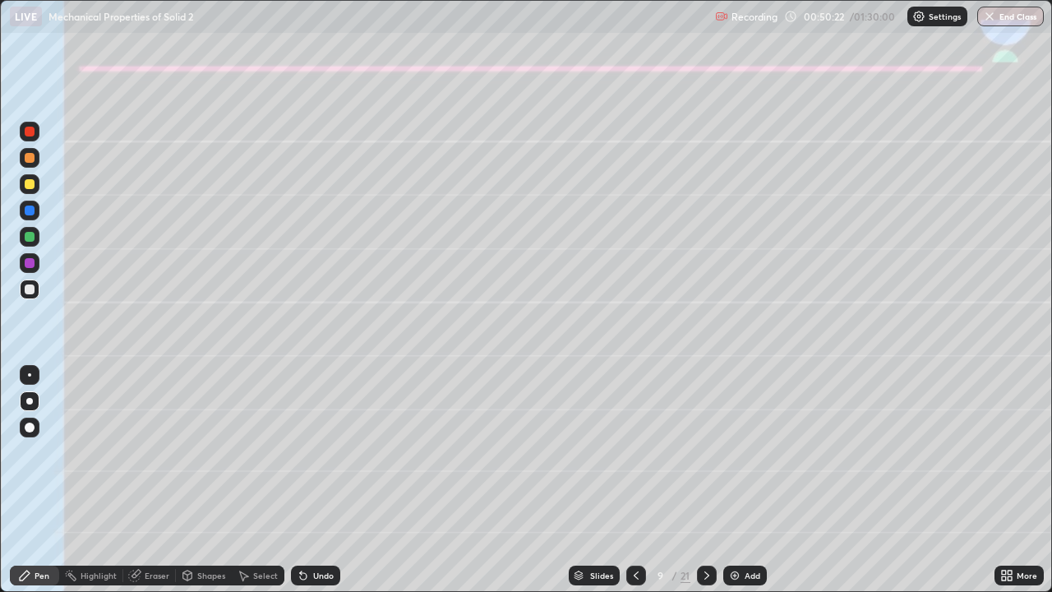
click at [29, 245] on div at bounding box center [30, 237] width 20 height 20
click at [195, 487] on div "Shapes" at bounding box center [204, 575] width 56 height 20
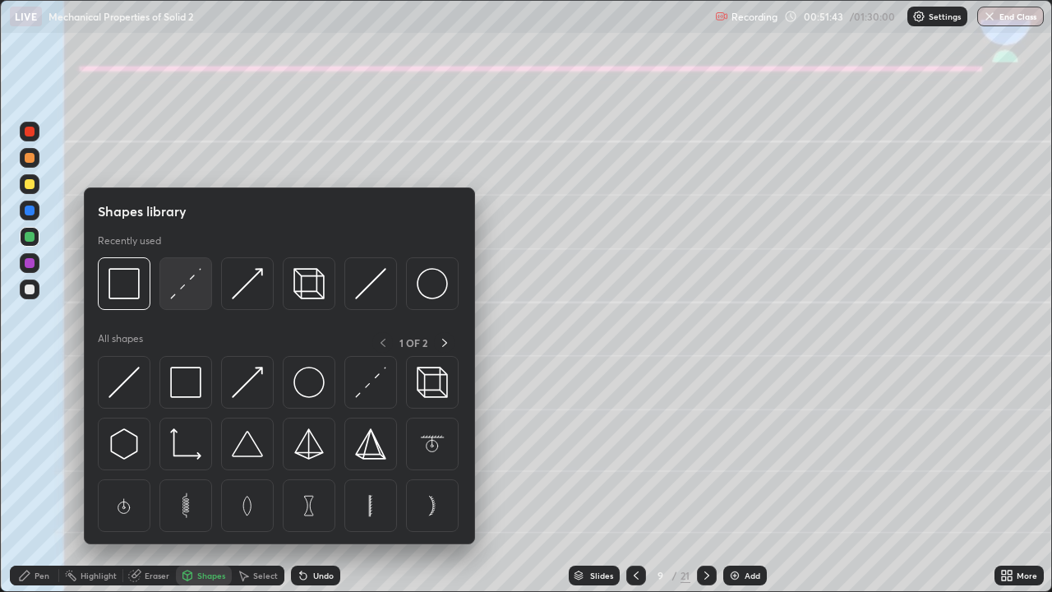
click at [181, 296] on img at bounding box center [185, 283] width 31 height 31
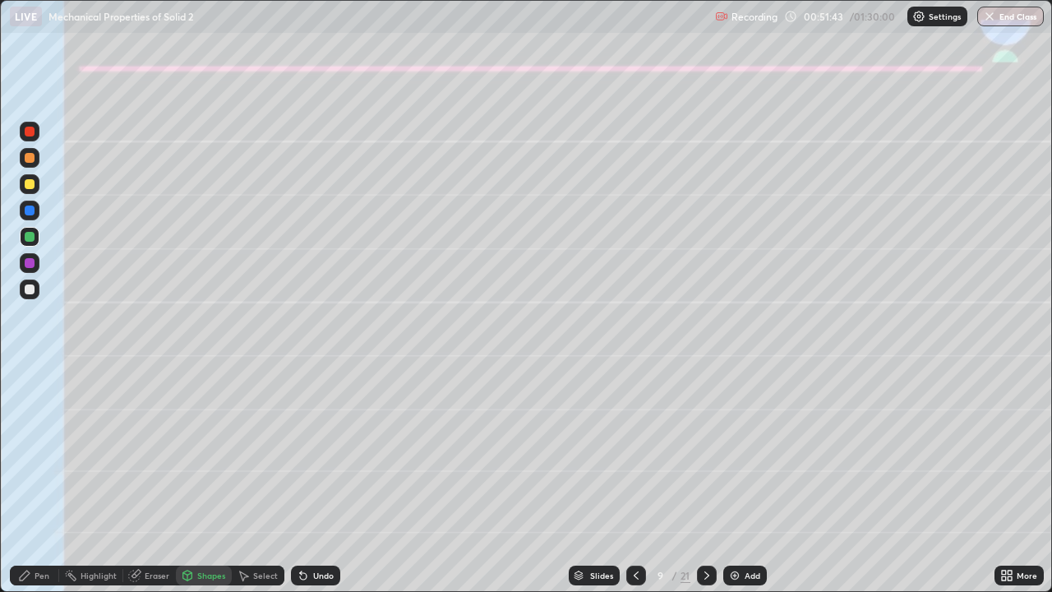
click at [33, 296] on div at bounding box center [30, 289] width 20 height 20
click at [309, 487] on div "Undo" at bounding box center [315, 575] width 49 height 20
click at [22, 164] on div at bounding box center [30, 158] width 20 height 20
click at [324, 487] on div "Undo" at bounding box center [323, 575] width 21 height 8
click at [34, 487] on div "Pen" at bounding box center [34, 575] width 49 height 20
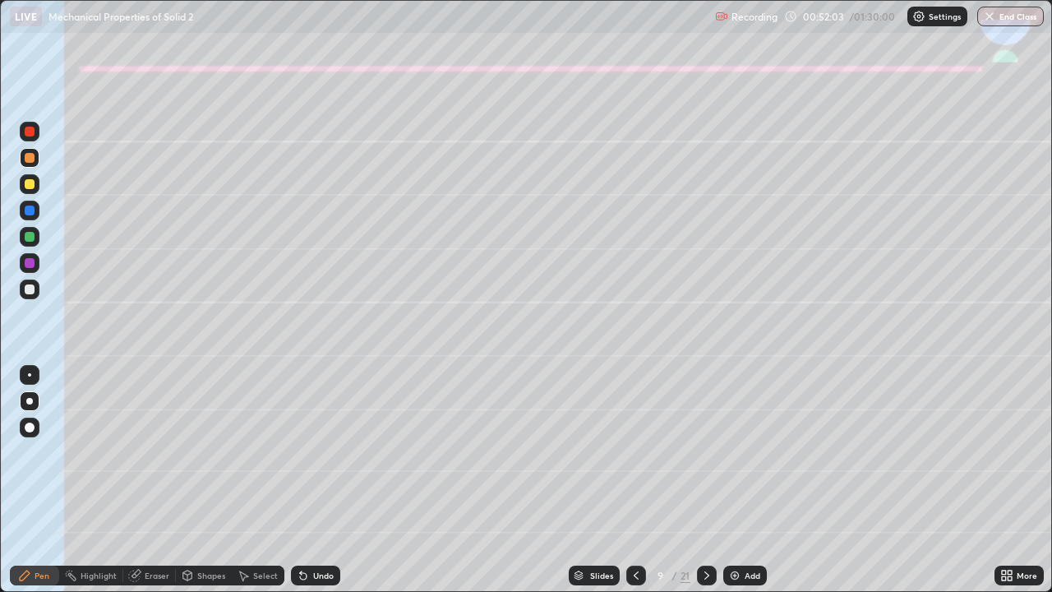
click at [321, 487] on div "Undo" at bounding box center [323, 575] width 21 height 8
click at [31, 218] on div at bounding box center [30, 211] width 20 height 20
click at [207, 487] on div "Shapes" at bounding box center [211, 575] width 28 height 8
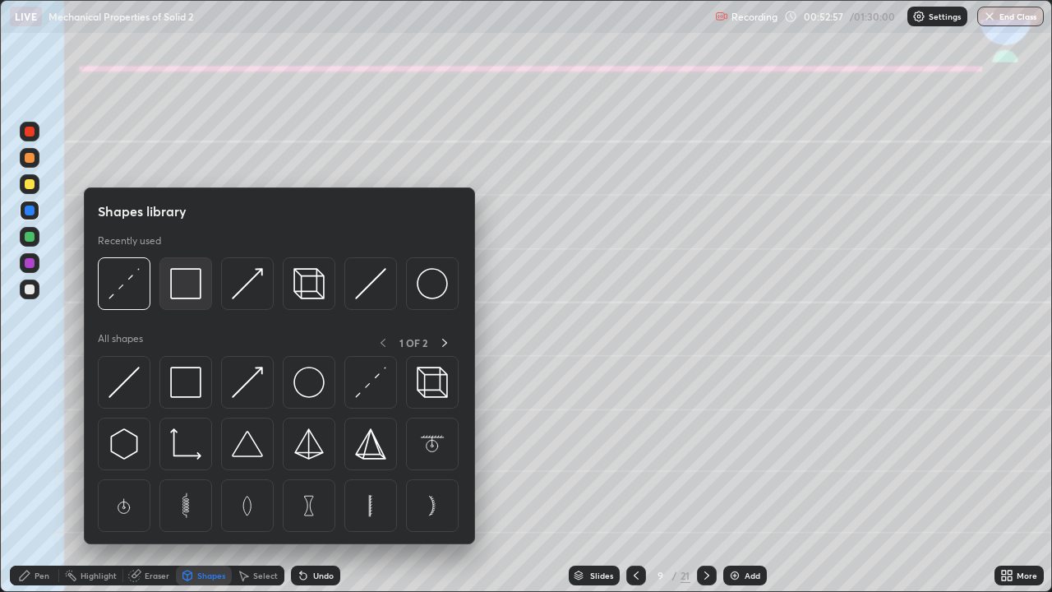
click at [180, 280] on img at bounding box center [185, 283] width 31 height 31
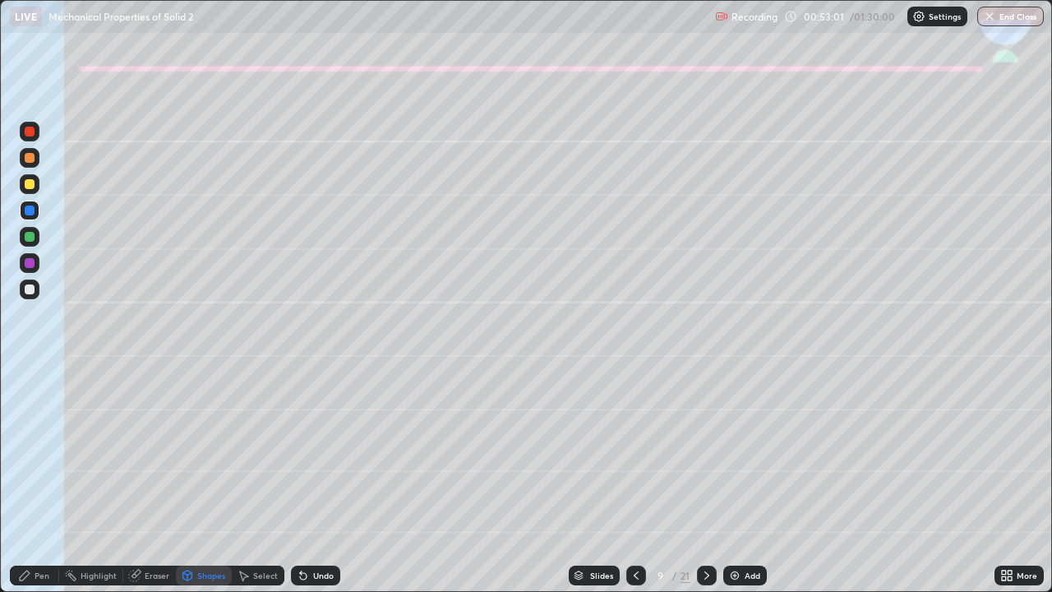
click at [39, 487] on div "Pen" at bounding box center [42, 575] width 15 height 8
click at [325, 487] on div "Undo" at bounding box center [315, 575] width 49 height 20
click at [207, 487] on div "Shapes" at bounding box center [211, 575] width 28 height 8
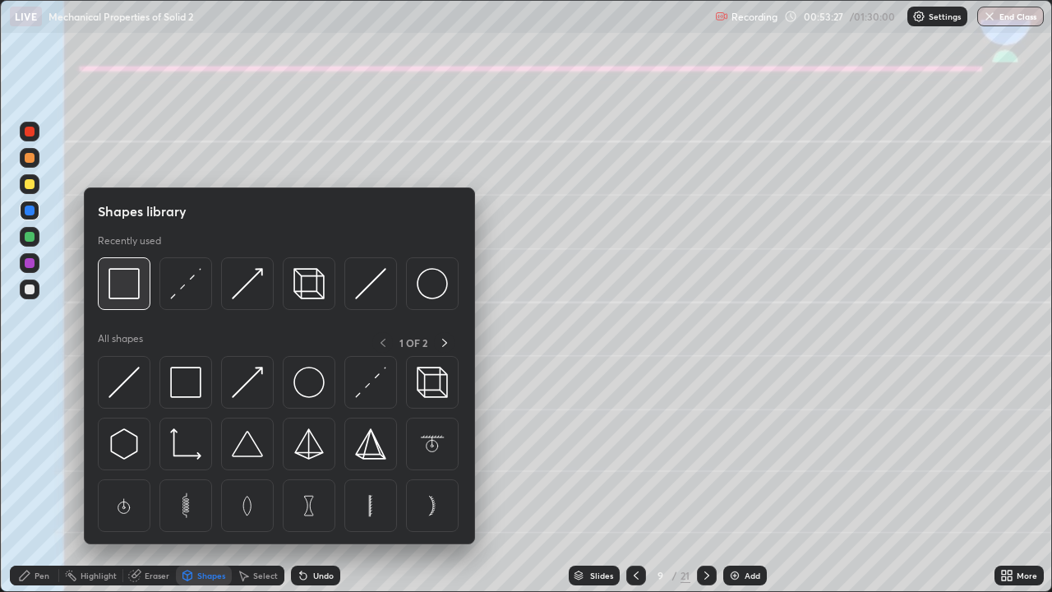
click at [123, 297] on img at bounding box center [123, 283] width 31 height 31
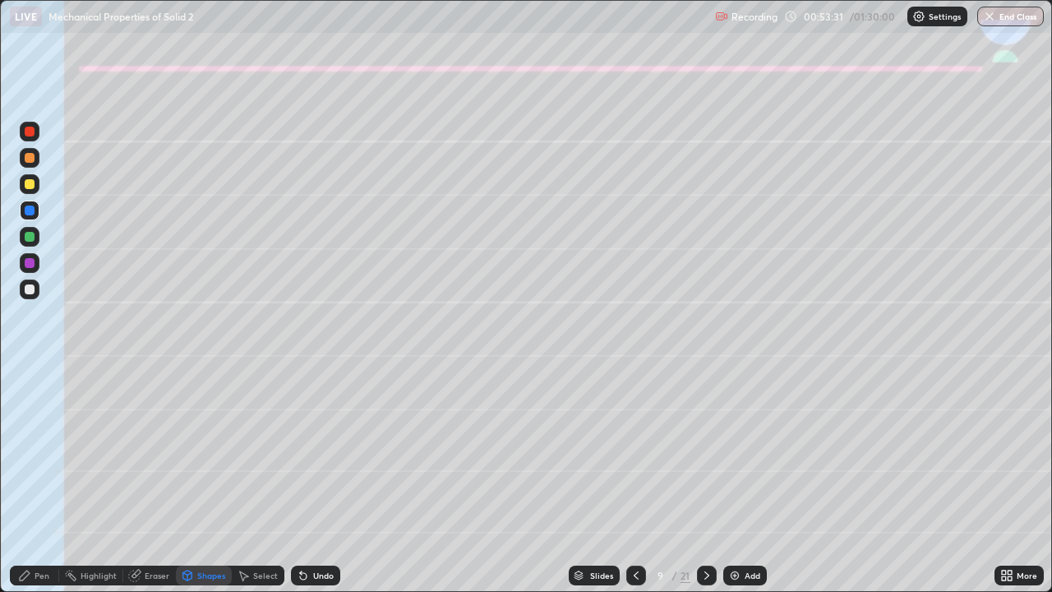
click at [143, 487] on div "Eraser" at bounding box center [149, 575] width 53 height 20
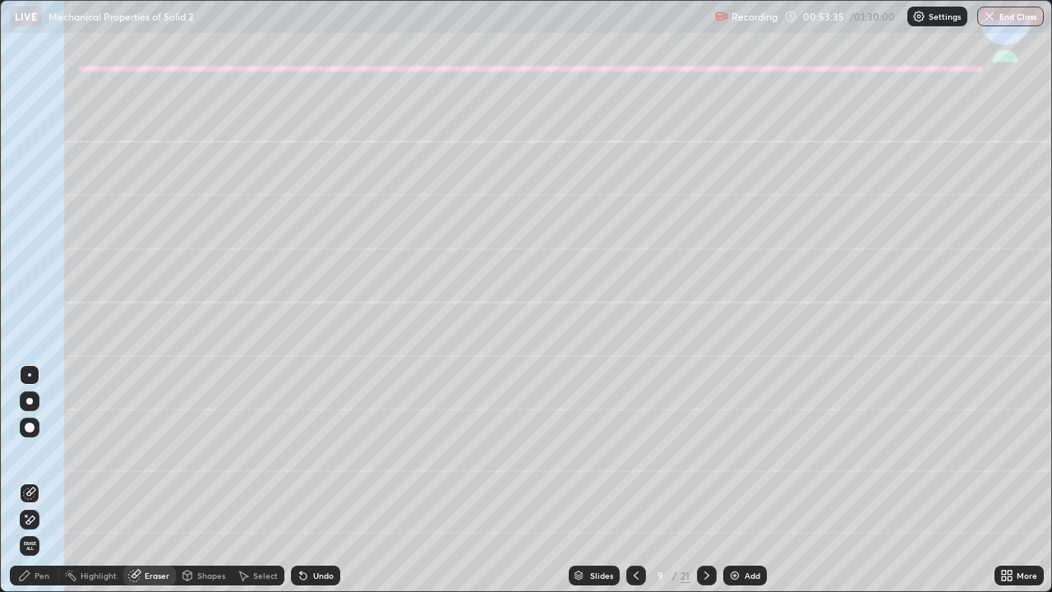
click at [44, 487] on div "Pen" at bounding box center [42, 575] width 15 height 8
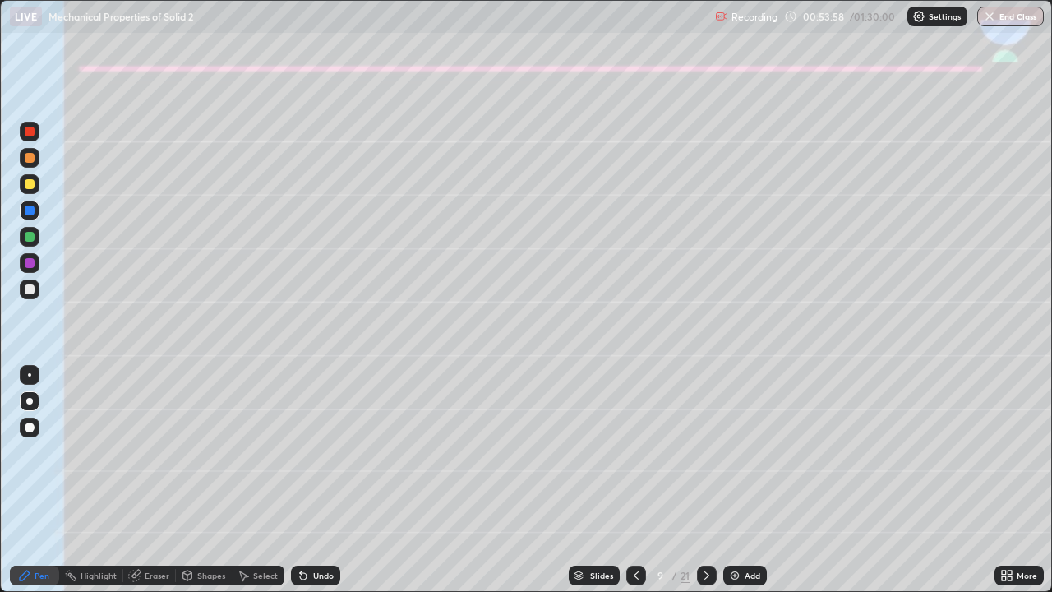
click at [311, 487] on div "Undo" at bounding box center [315, 575] width 49 height 20
click at [26, 236] on div at bounding box center [30, 237] width 10 height 10
click at [30, 288] on div at bounding box center [30, 289] width 10 height 10
click at [321, 487] on div "Undo" at bounding box center [315, 575] width 49 height 20
click at [310, 487] on div "Undo" at bounding box center [315, 575] width 49 height 20
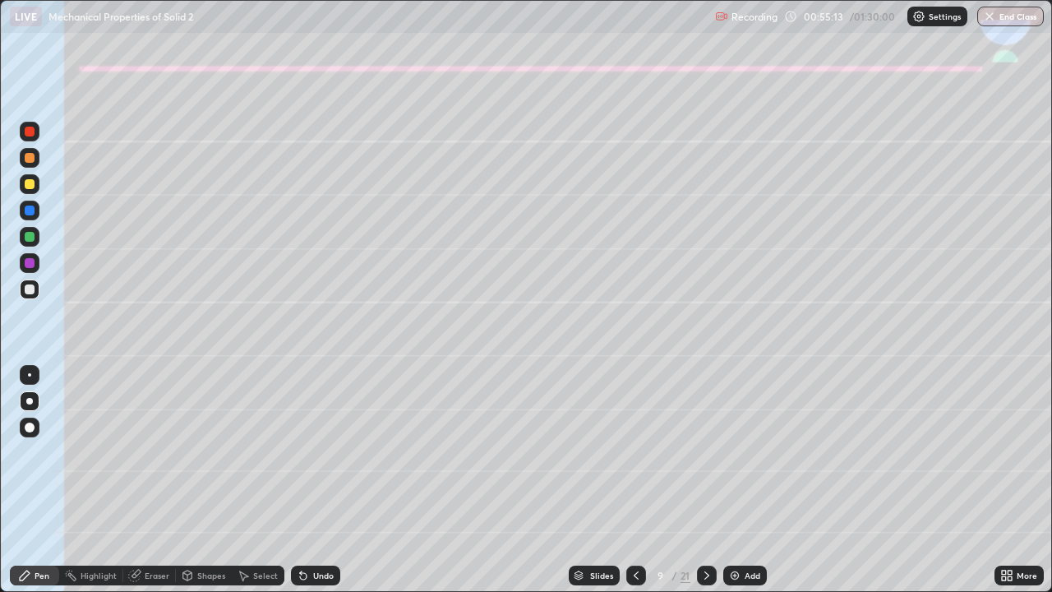
click at [312, 487] on div "Undo" at bounding box center [315, 575] width 49 height 20
click at [28, 158] on div at bounding box center [30, 158] width 10 height 10
click at [26, 292] on div at bounding box center [30, 289] width 10 height 10
click at [313, 487] on div "Undo" at bounding box center [323, 575] width 21 height 8
click at [316, 487] on div "Undo" at bounding box center [323, 575] width 21 height 8
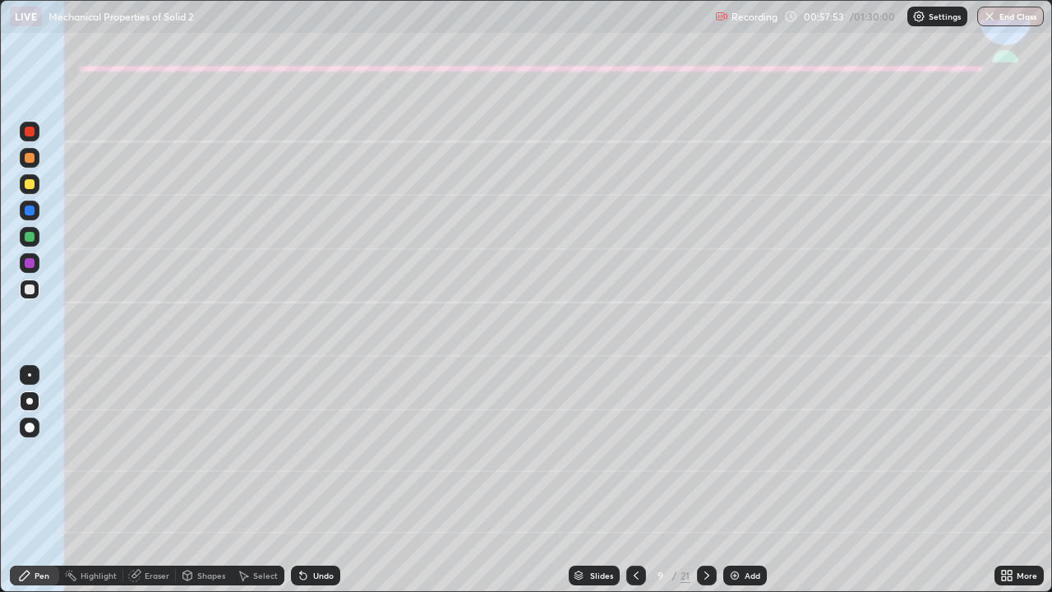
click at [147, 487] on div "Eraser" at bounding box center [157, 575] width 25 height 8
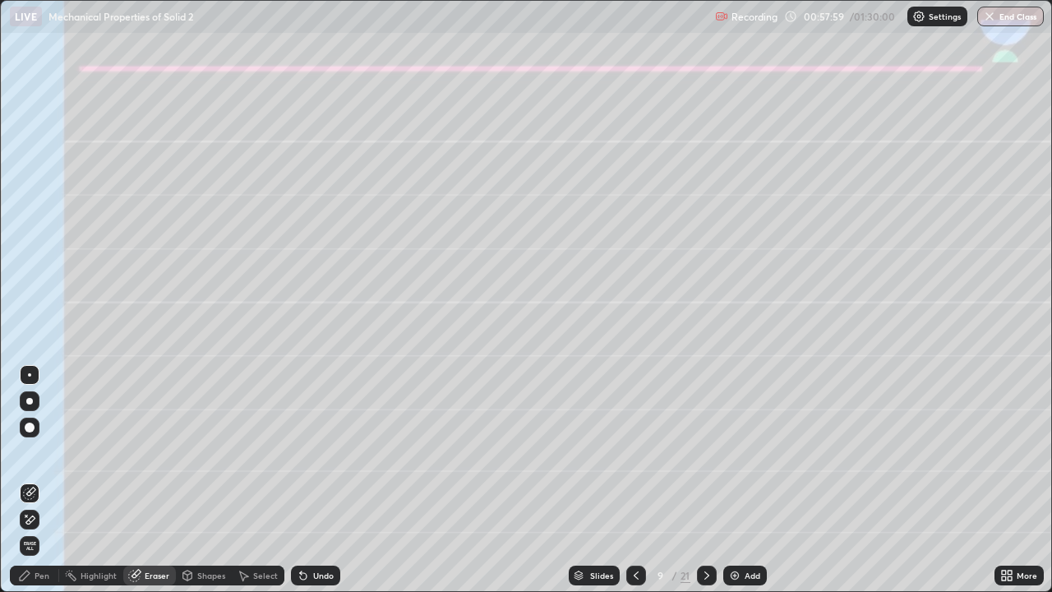
click at [33, 487] on div "Pen" at bounding box center [34, 575] width 49 height 20
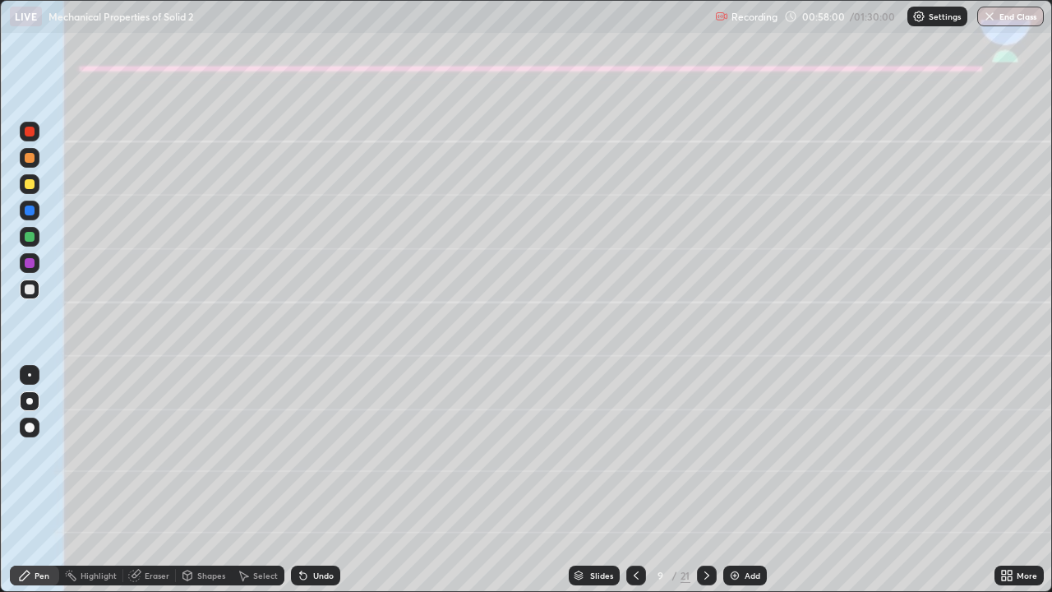
click at [22, 161] on div at bounding box center [30, 158] width 20 height 20
click at [139, 487] on icon at bounding box center [136, 574] width 9 height 8
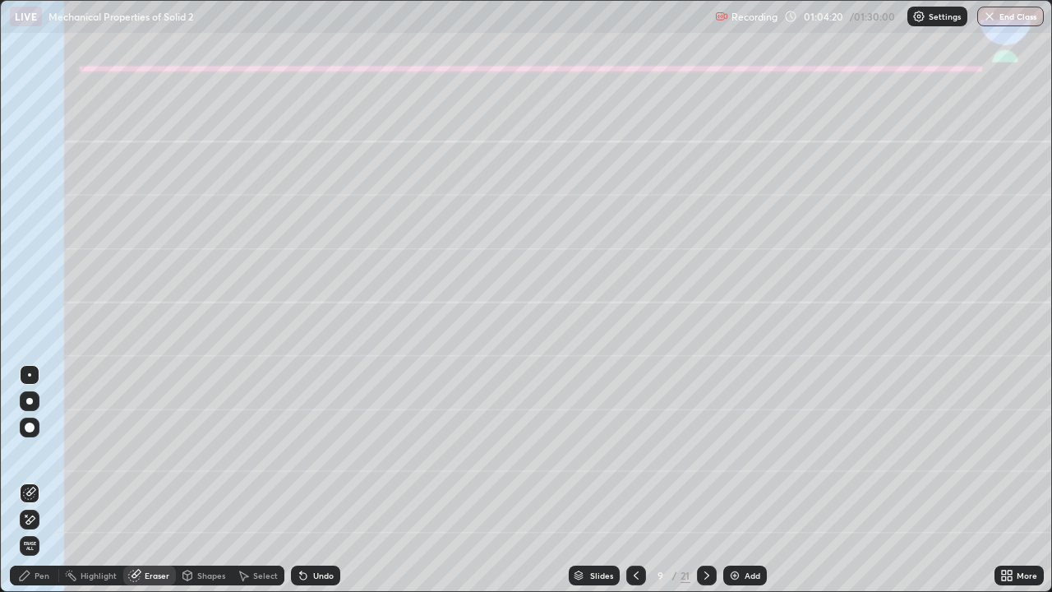
click at [709, 487] on icon at bounding box center [706, 575] width 13 height 13
click at [630, 487] on icon at bounding box center [636, 575] width 13 height 13
click at [708, 487] on icon at bounding box center [706, 575] width 13 height 13
click at [40, 487] on div "Pen" at bounding box center [42, 575] width 15 height 8
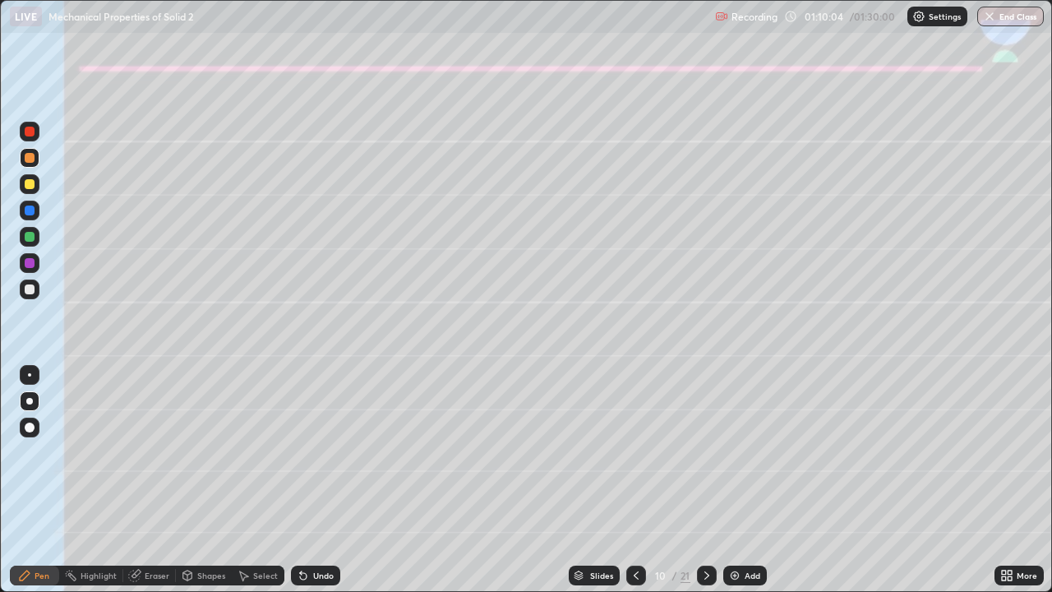
click at [208, 487] on div "Shapes" at bounding box center [211, 575] width 28 height 8
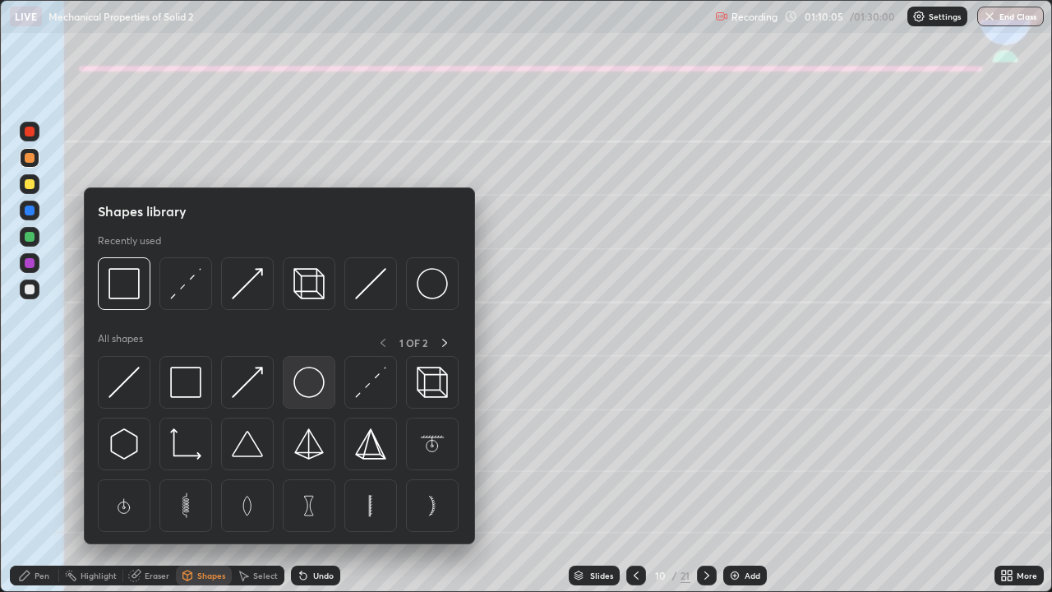
click at [305, 385] on img at bounding box center [308, 382] width 31 height 31
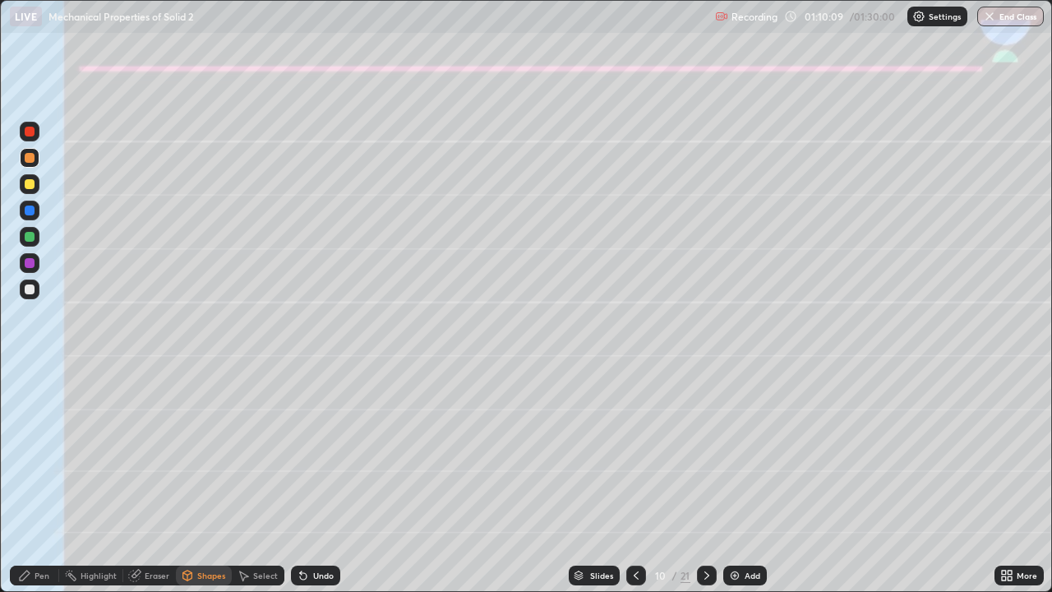
click at [215, 487] on div "Shapes" at bounding box center [211, 575] width 28 height 8
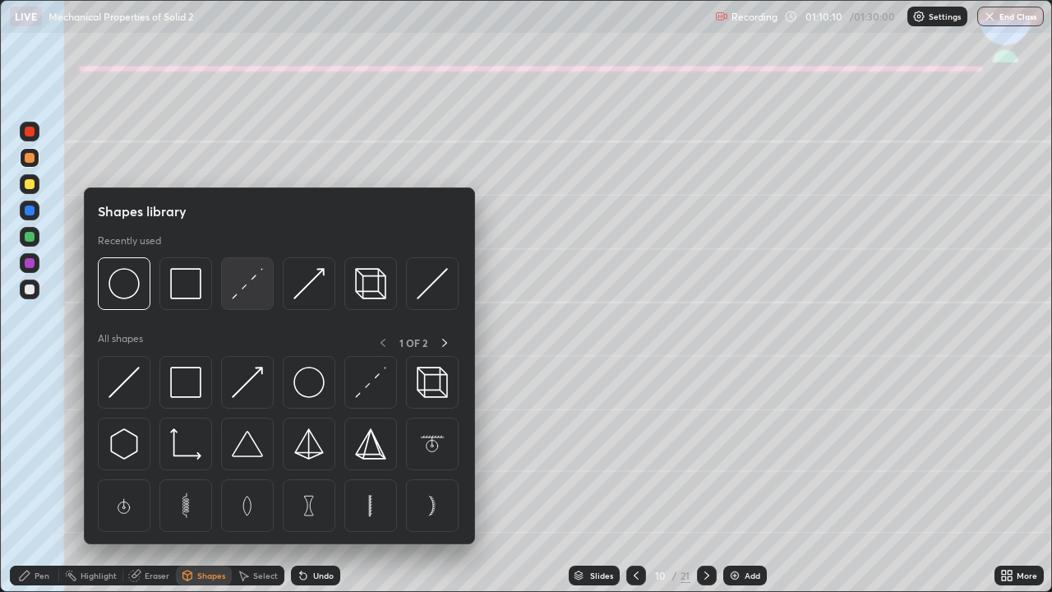
click at [244, 287] on img at bounding box center [247, 283] width 31 height 31
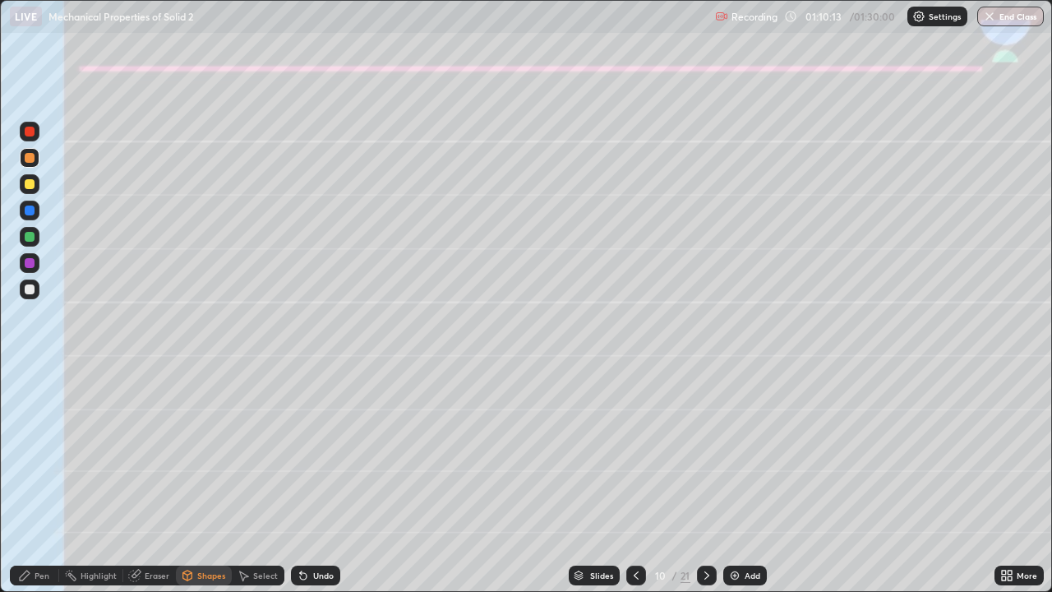
click at [36, 487] on div "Pen" at bounding box center [42, 575] width 15 height 8
click at [26, 243] on div at bounding box center [30, 237] width 20 height 20
click at [150, 487] on div "Eraser" at bounding box center [157, 575] width 25 height 8
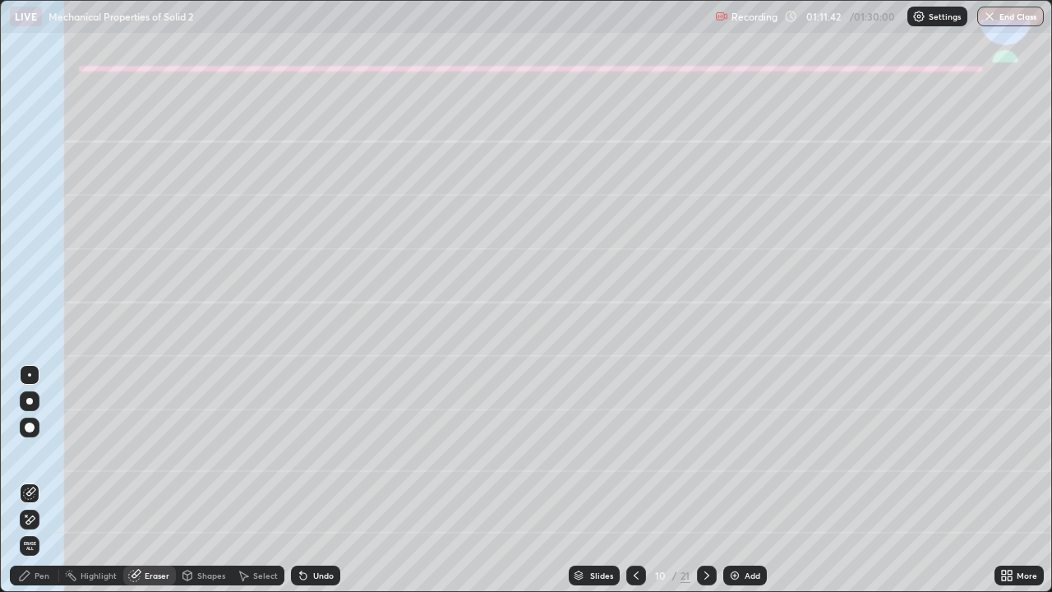
click at [34, 487] on div "Pen" at bounding box center [34, 575] width 49 height 20
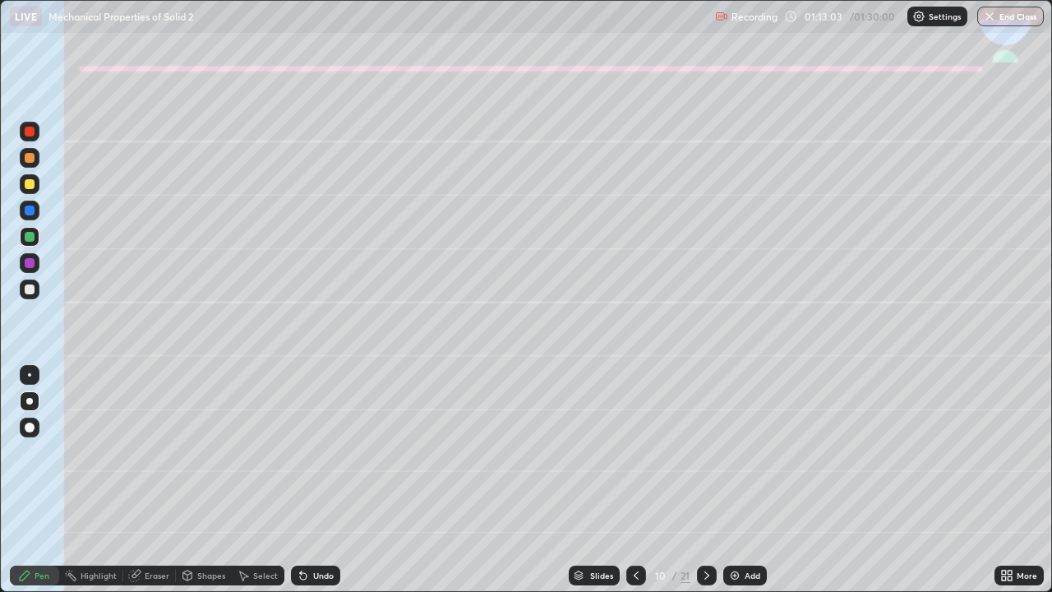
click at [20, 291] on div at bounding box center [30, 289] width 20 height 20
click at [317, 487] on div "Undo" at bounding box center [315, 575] width 49 height 20
click at [319, 487] on div "Undo" at bounding box center [315, 575] width 49 height 20
click at [316, 487] on div "Undo" at bounding box center [315, 575] width 49 height 20
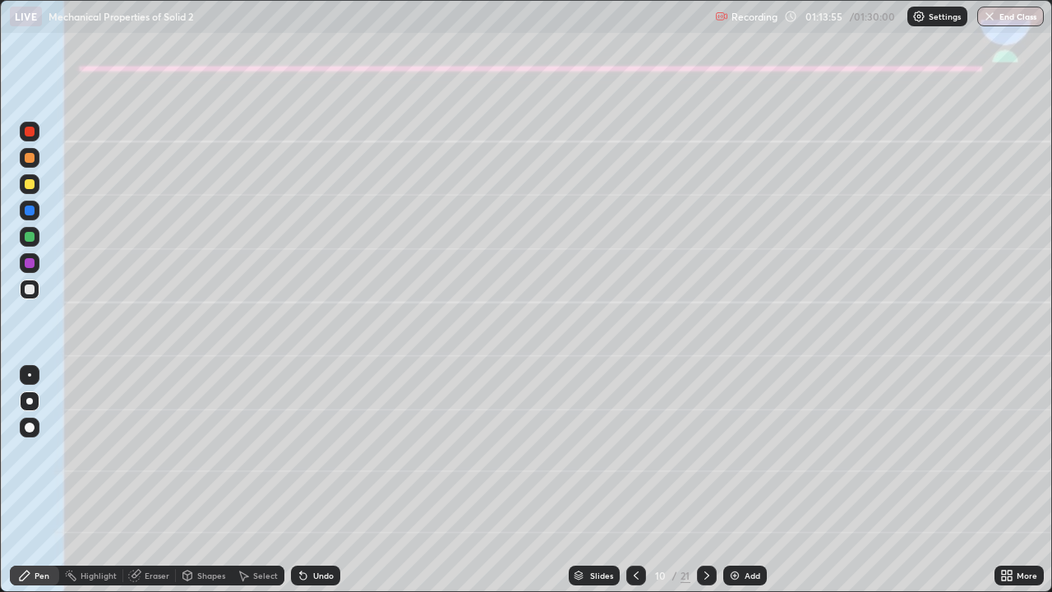
click at [314, 487] on div "Undo" at bounding box center [323, 575] width 21 height 8
click at [315, 487] on div "Undo" at bounding box center [323, 575] width 21 height 8
click at [319, 487] on div "Undo" at bounding box center [323, 575] width 21 height 8
click at [30, 239] on div at bounding box center [30, 237] width 10 height 10
click at [29, 182] on div at bounding box center [30, 184] width 10 height 10
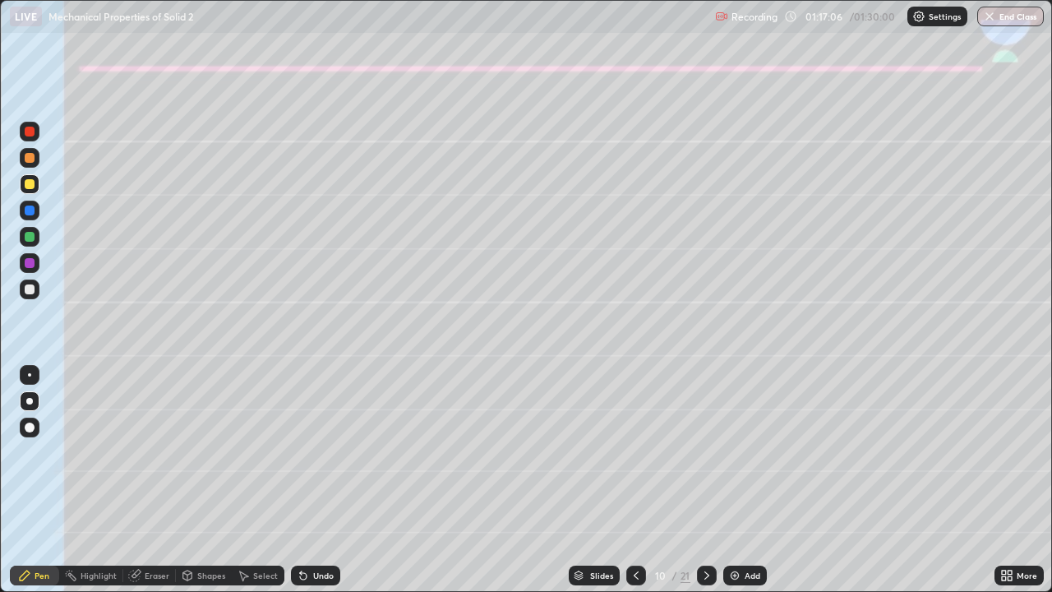
click at [312, 487] on div "Undo" at bounding box center [315, 575] width 49 height 20
click at [313, 487] on div "Undo" at bounding box center [323, 575] width 21 height 8
click at [26, 266] on div at bounding box center [30, 263] width 10 height 10
click at [30, 289] on div at bounding box center [30, 289] width 10 height 10
click at [42, 160] on div at bounding box center [29, 158] width 26 height 26
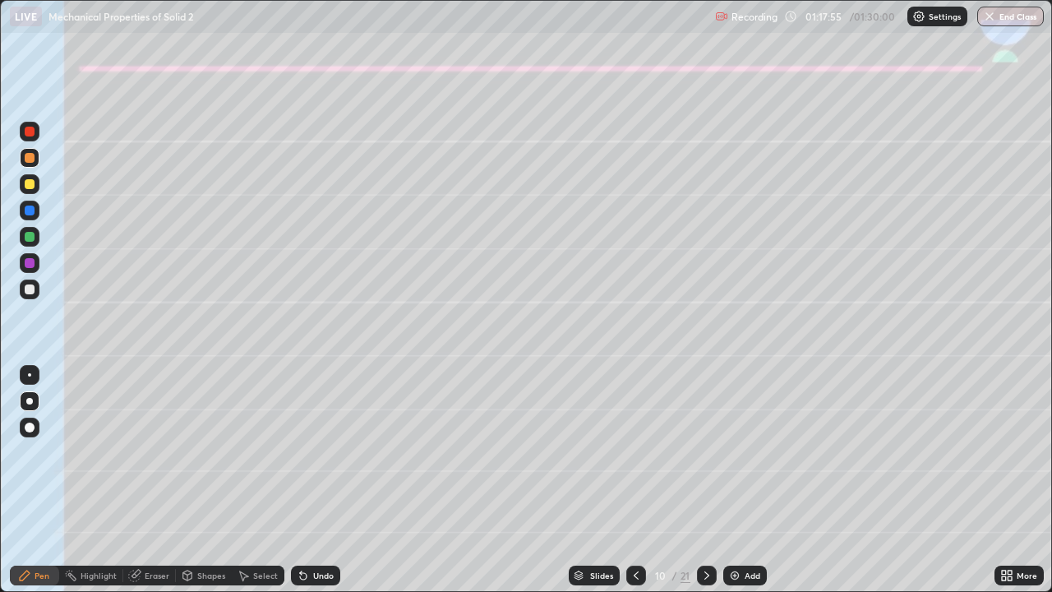
click at [331, 487] on div "Undo" at bounding box center [315, 575] width 49 height 20
click at [329, 487] on div "Undo" at bounding box center [315, 575] width 49 height 20
click at [317, 487] on div "Undo" at bounding box center [323, 575] width 21 height 8
click at [309, 487] on div "Undo" at bounding box center [315, 575] width 49 height 20
click at [316, 487] on div "Undo" at bounding box center [315, 575] width 49 height 20
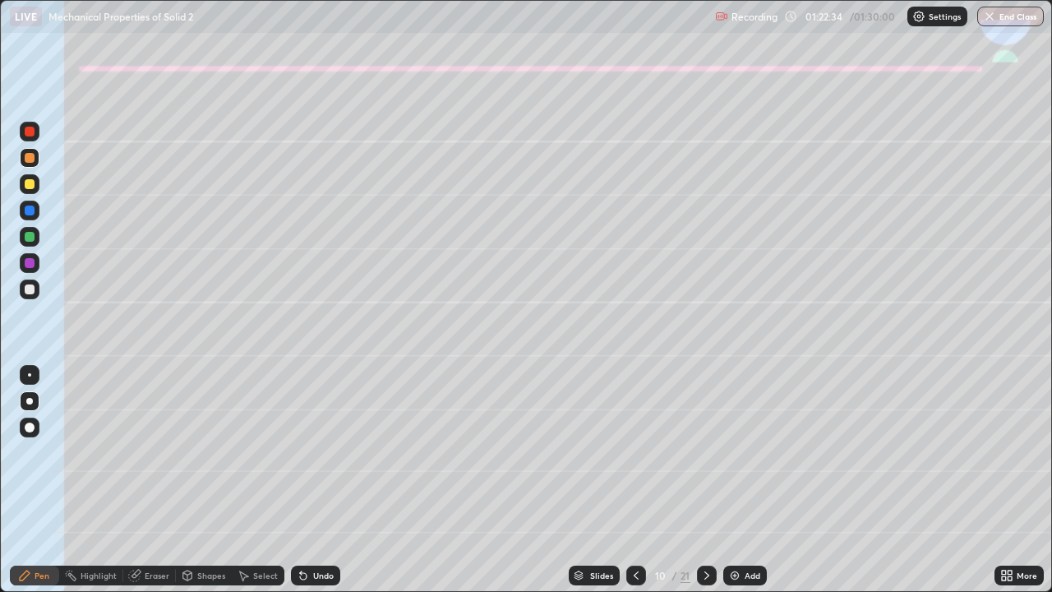
click at [1008, 12] on button "End Class" at bounding box center [1010, 17] width 67 height 20
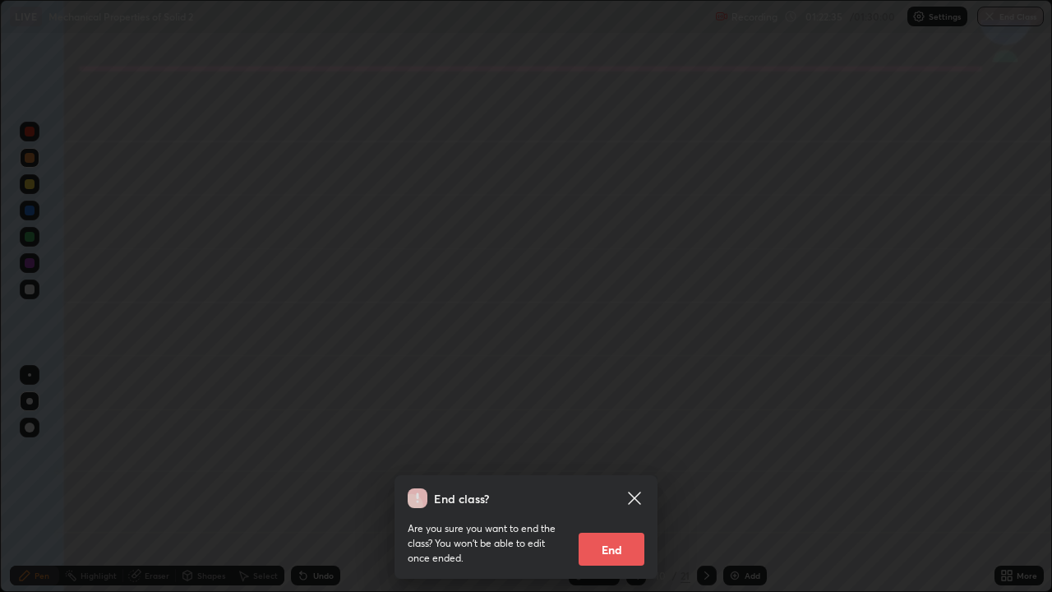
click at [625, 487] on button "End" at bounding box center [612, 549] width 66 height 33
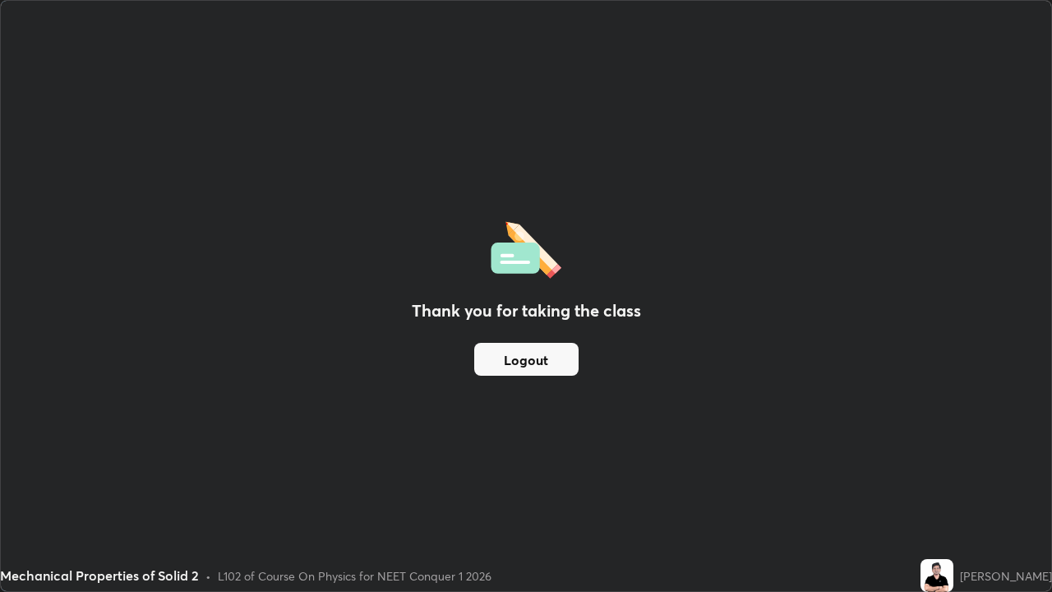
click at [526, 363] on button "Logout" at bounding box center [526, 359] width 104 height 33
